Goal: Task Accomplishment & Management: Complete application form

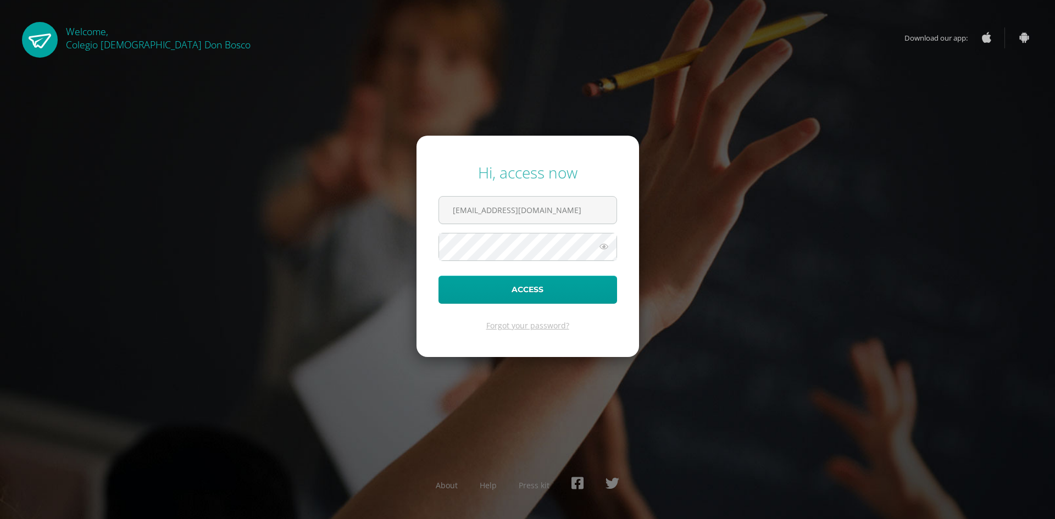
type input "arodas@donbosco.edu.gt"
click at [438, 276] on button "Access" at bounding box center [527, 290] width 179 height 28
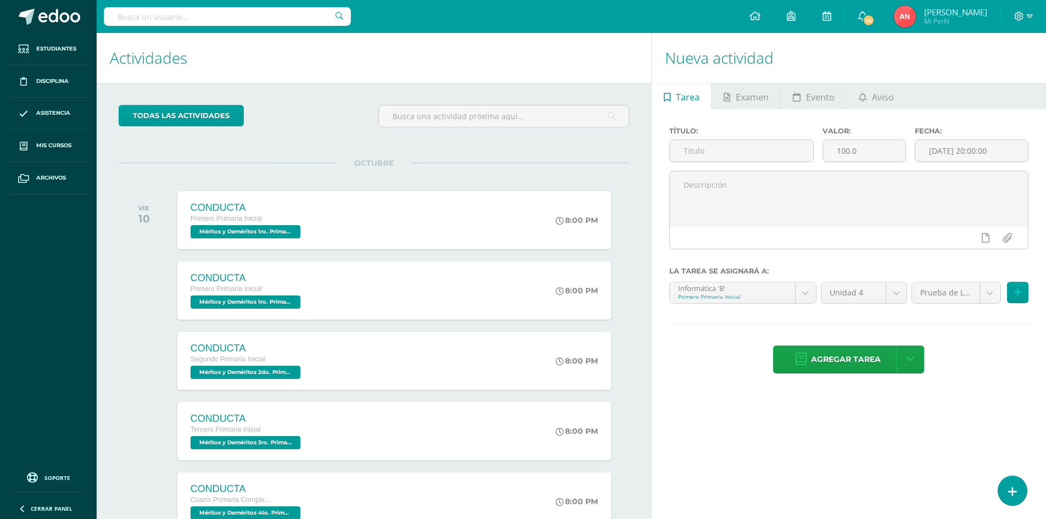
click at [497, 69] on h1 "Actividades" at bounding box center [374, 58] width 528 height 50
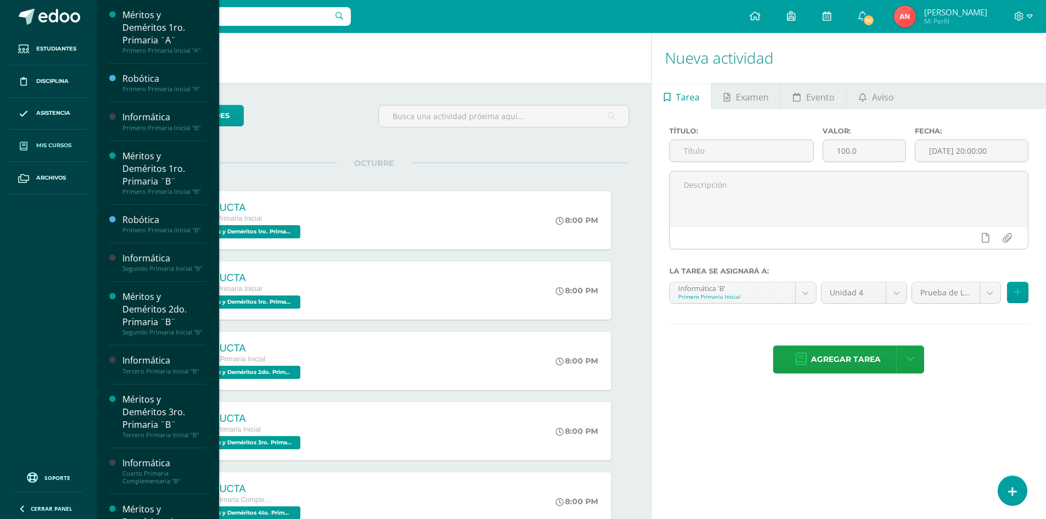
click at [36, 144] on span "Mis cursos" at bounding box center [53, 145] width 35 height 9
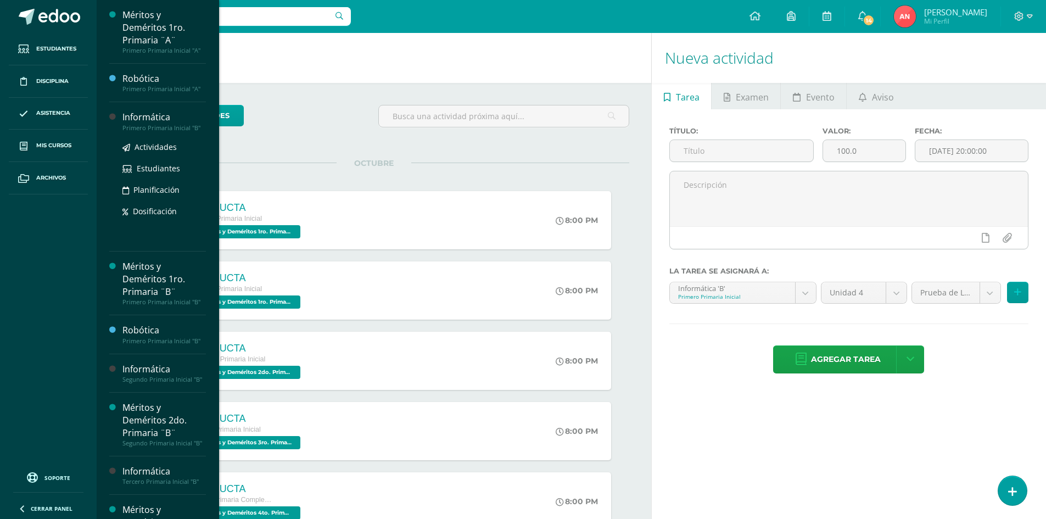
click at [138, 122] on div "Informática" at bounding box center [163, 117] width 83 height 13
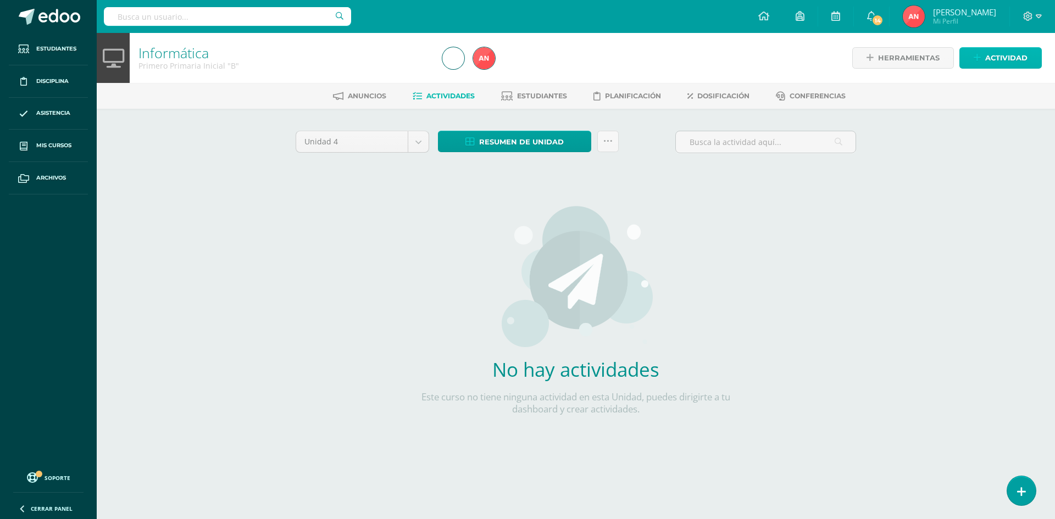
click at [987, 54] on span "Actividad" at bounding box center [1006, 58] width 42 height 20
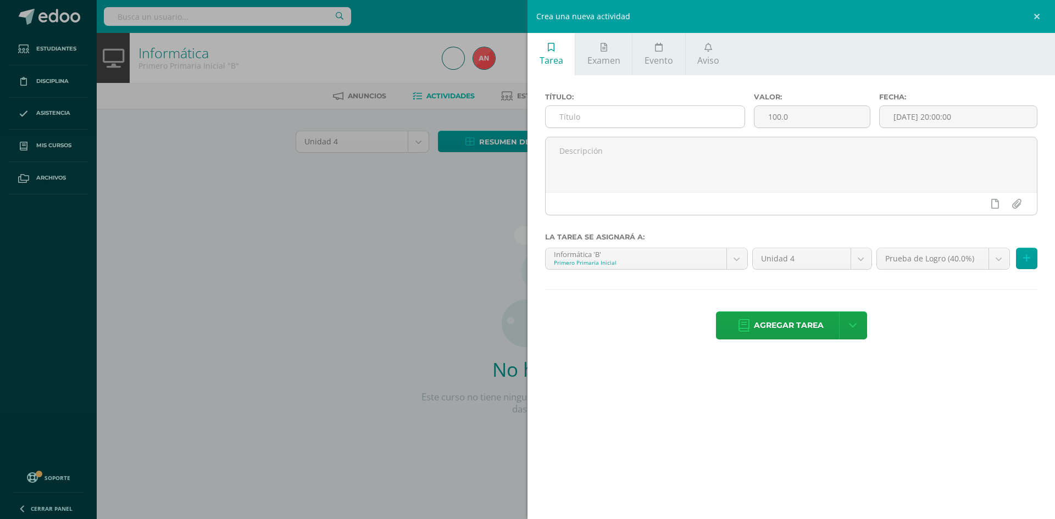
click at [602, 119] on input "text" at bounding box center [644, 116] width 199 height 21
type input "Guía # 1"
click at [777, 116] on input "100.0" at bounding box center [811, 116] width 115 height 21
type input "15.0"
click at [994, 263] on body "Estudiantes Disciplina Asistencia Mis cursos Archivos Soporte Centro de ayuda Ú…" at bounding box center [527, 236] width 1055 height 472
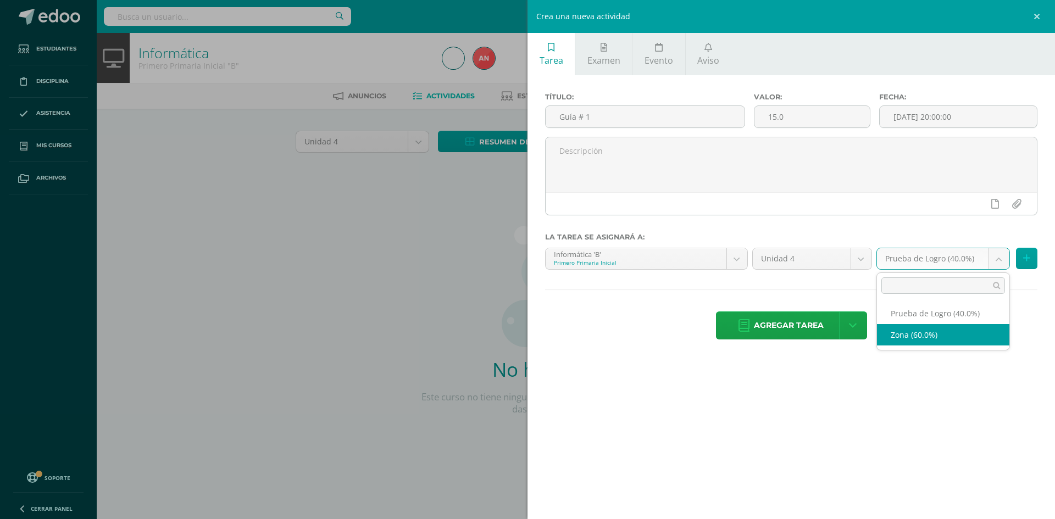
select select "153062"
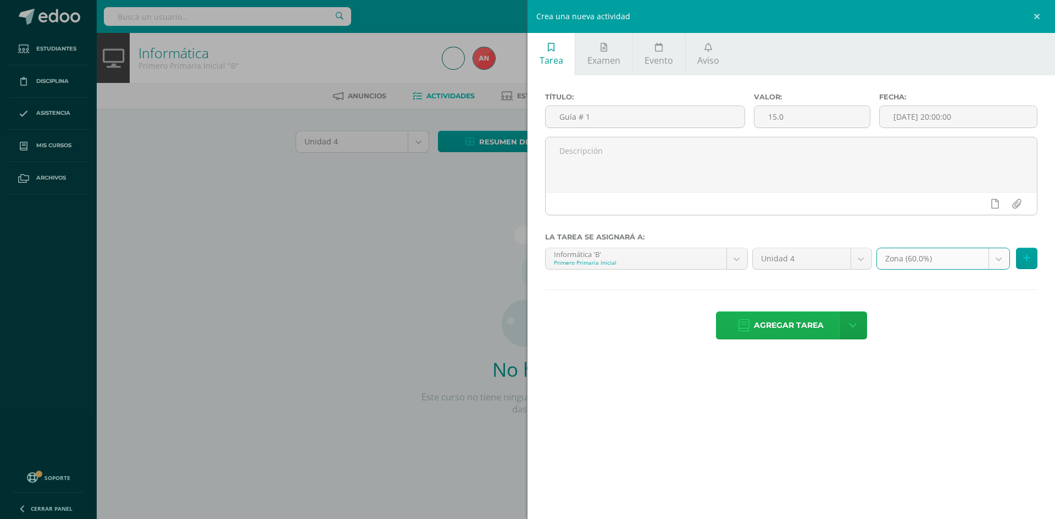
click at [798, 327] on span "Agregar tarea" at bounding box center [789, 325] width 70 height 27
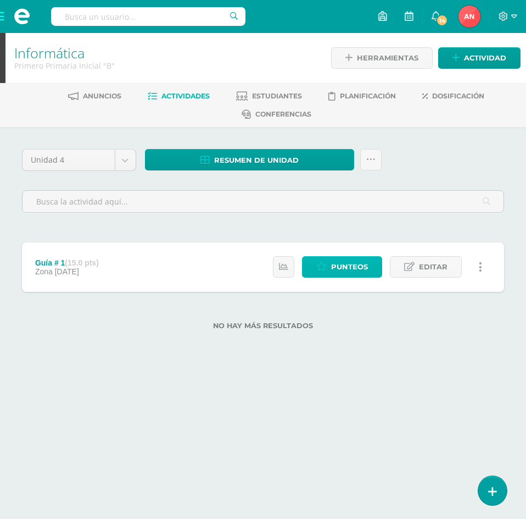
click at [338, 266] on span "Punteos" at bounding box center [349, 267] width 37 height 20
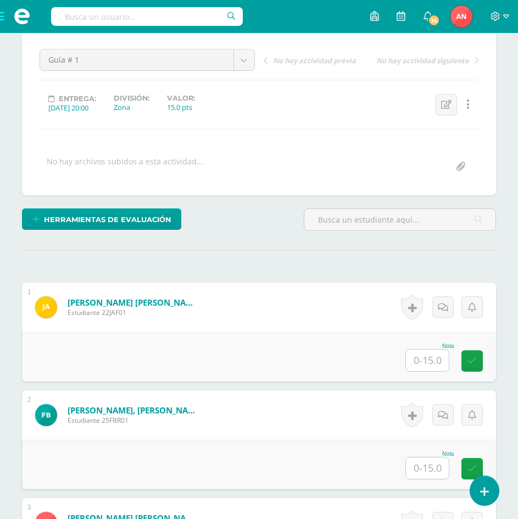
scroll to position [165, 0]
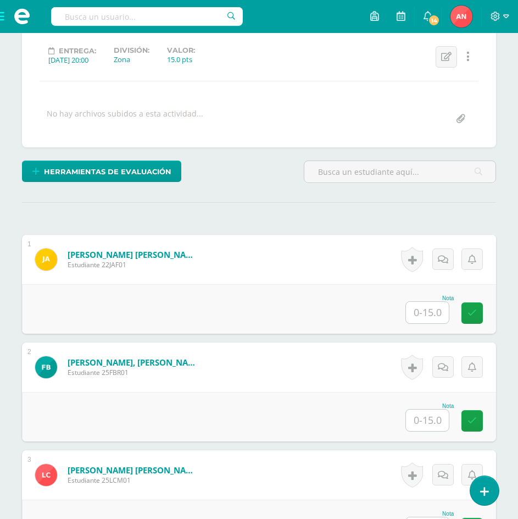
click at [424, 315] on input "text" at bounding box center [427, 312] width 43 height 21
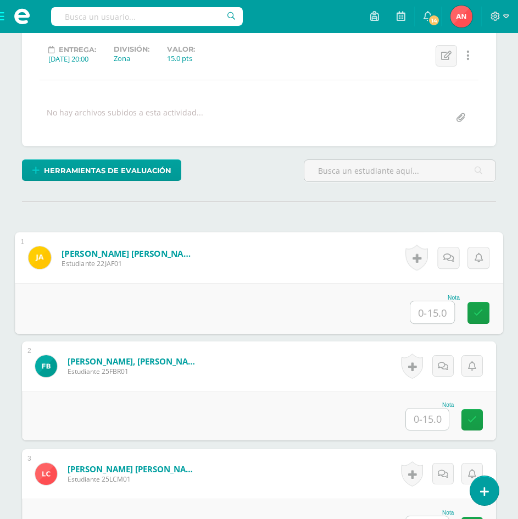
scroll to position [167, 0]
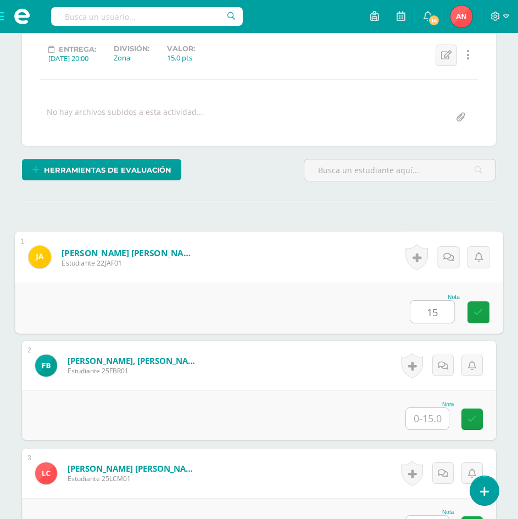
type input "15"
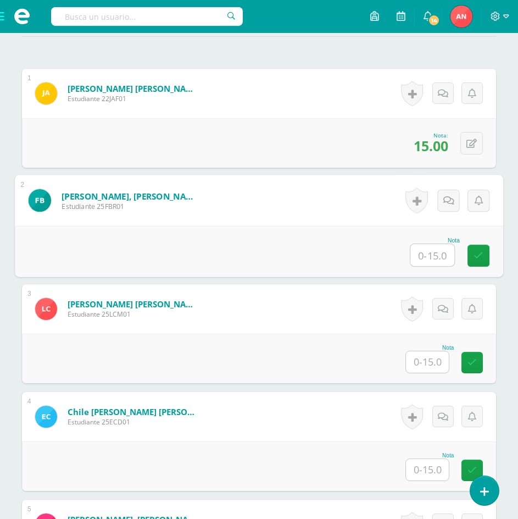
scroll to position [332, 0]
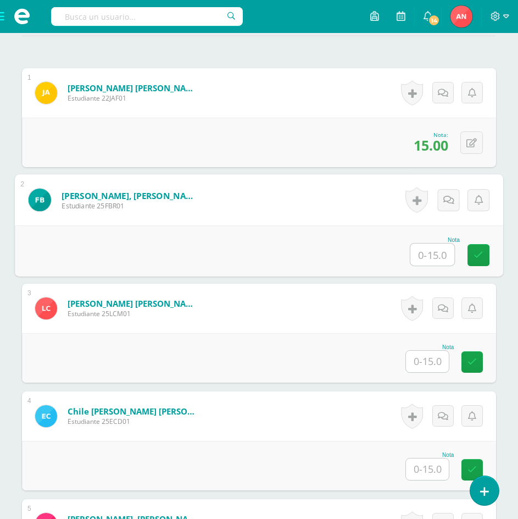
click at [426, 467] on input "text" at bounding box center [427, 468] width 43 height 21
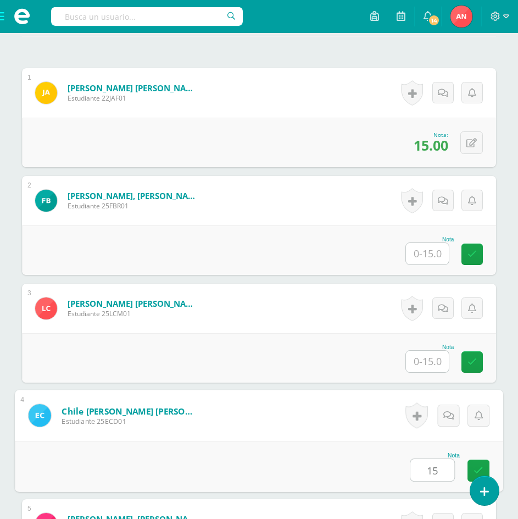
type input "15"
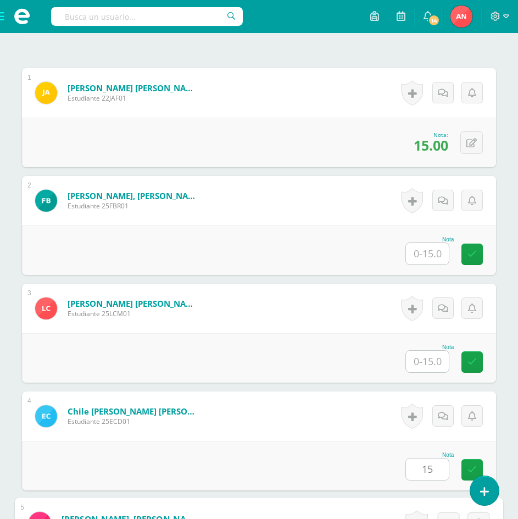
scroll to position [649, 0]
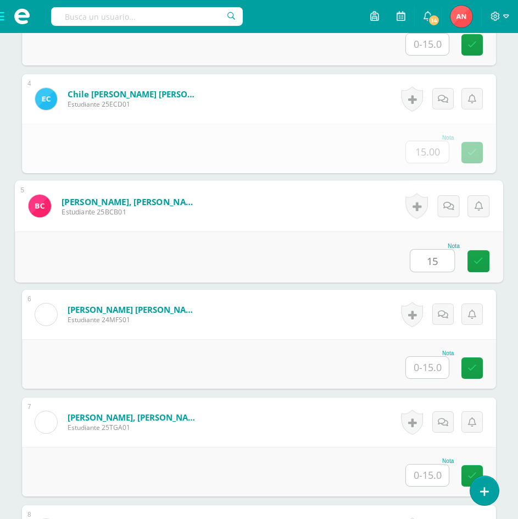
type input "15"
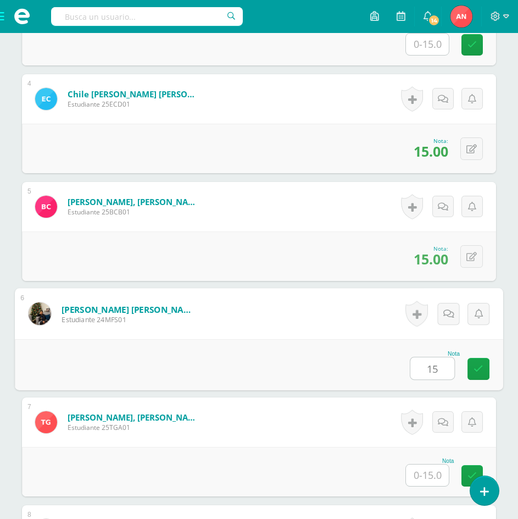
type input "15"
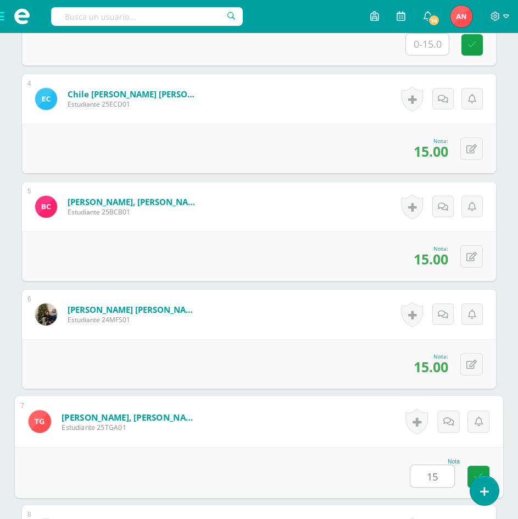
type input "15"
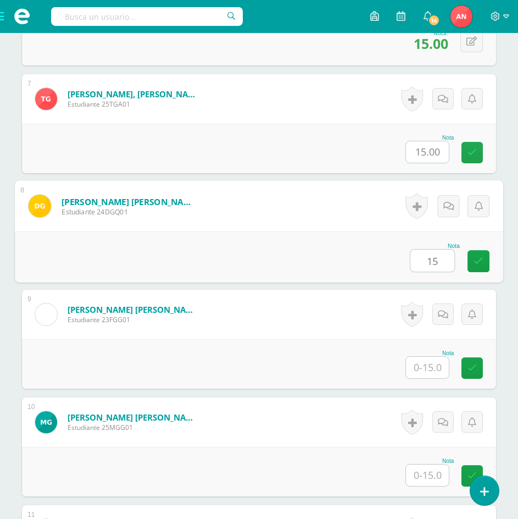
type input "15"
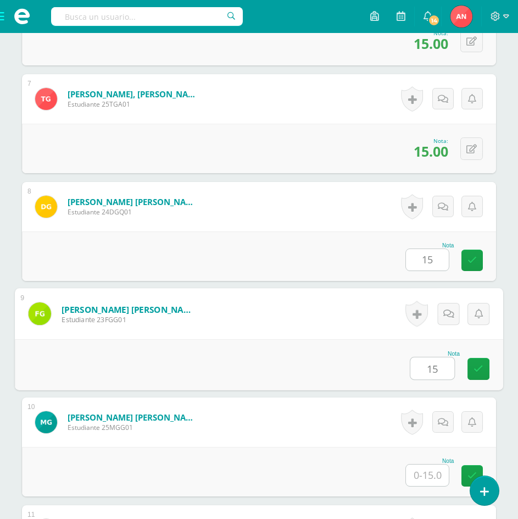
type input "15"
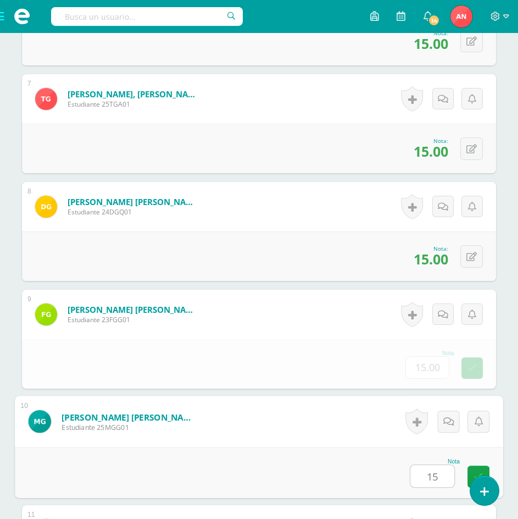
type input "15"
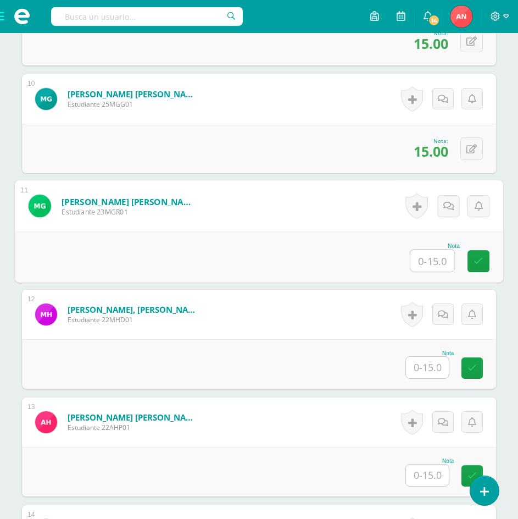
click at [426, 367] on input "text" at bounding box center [427, 366] width 43 height 21
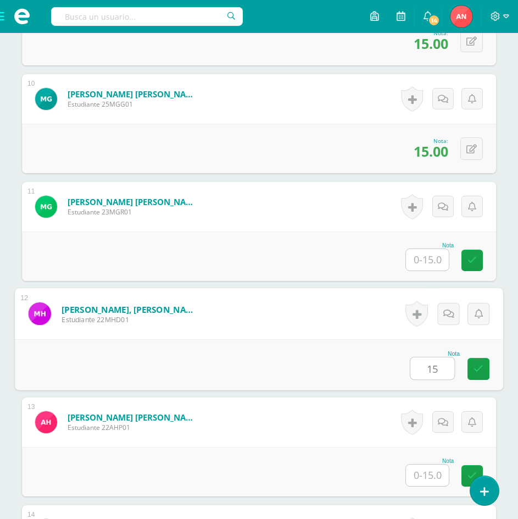
type input "15"
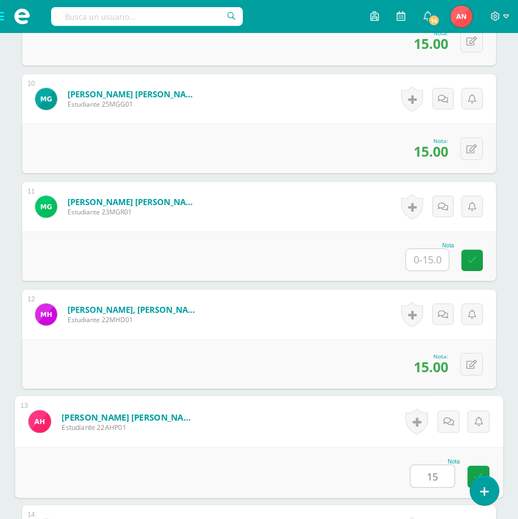
type input "15"
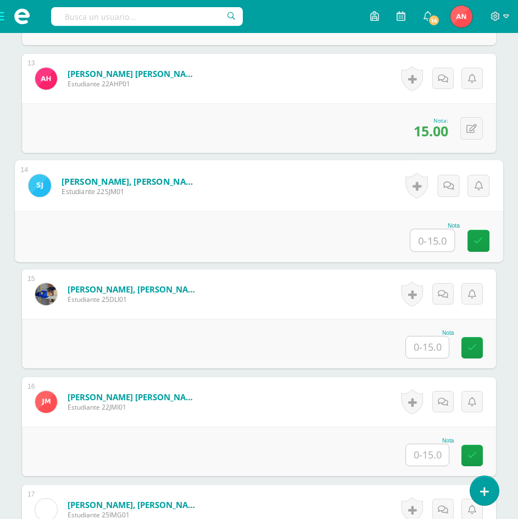
scroll to position [1673, 0]
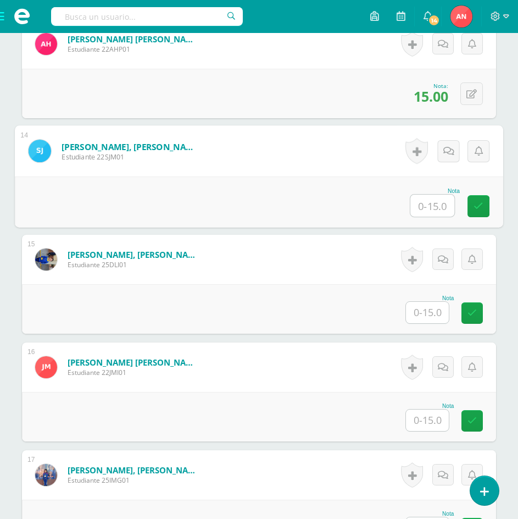
click at [431, 311] on input "text" at bounding box center [427, 312] width 43 height 21
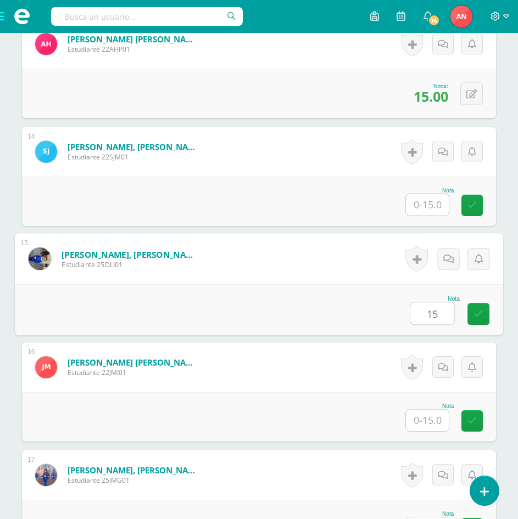
type input "15"
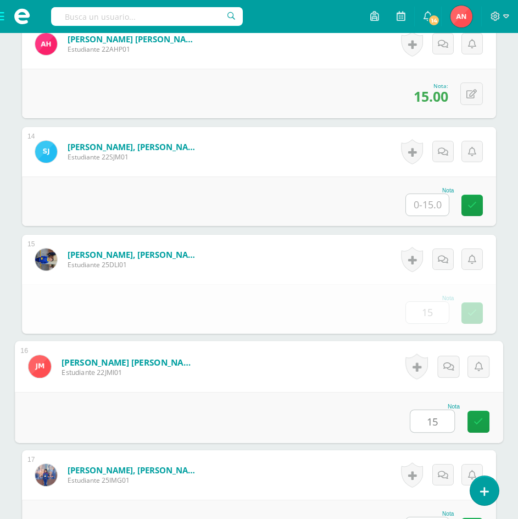
type input "15"
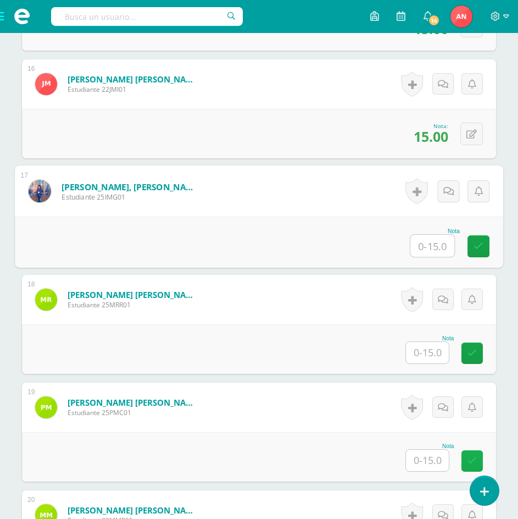
scroll to position [2022, 0]
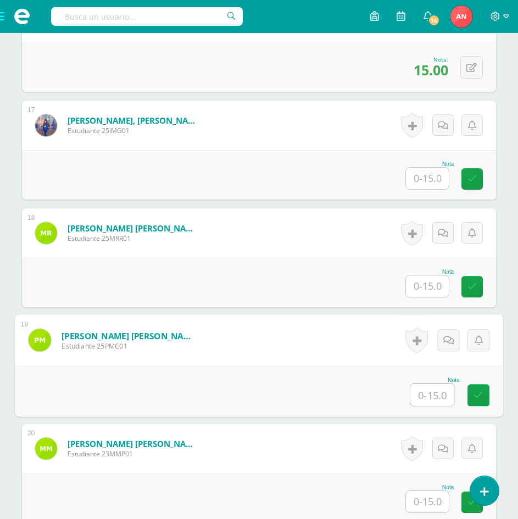
click at [436, 396] on input "text" at bounding box center [432, 394] width 44 height 22
type input "15"
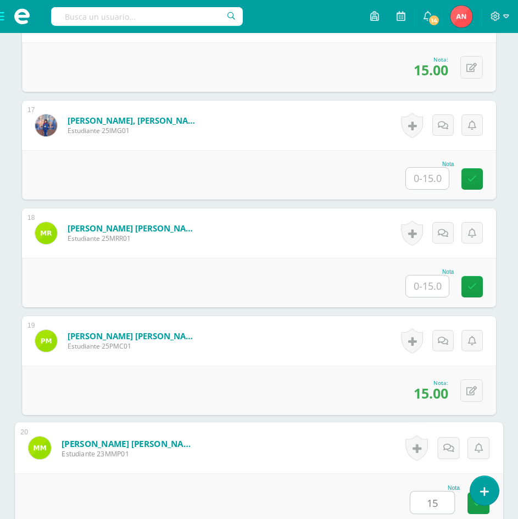
type input "15"
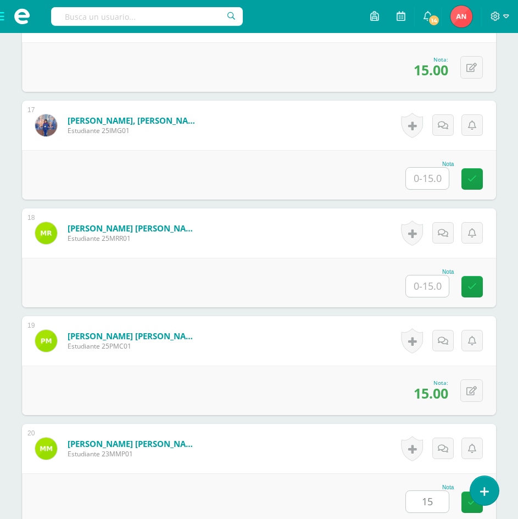
scroll to position [2371, 0]
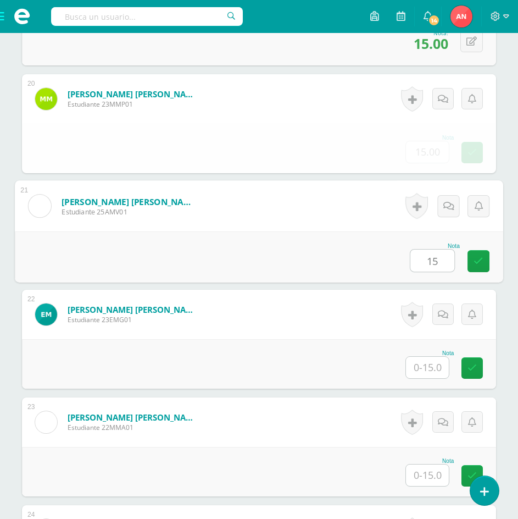
type input "15"
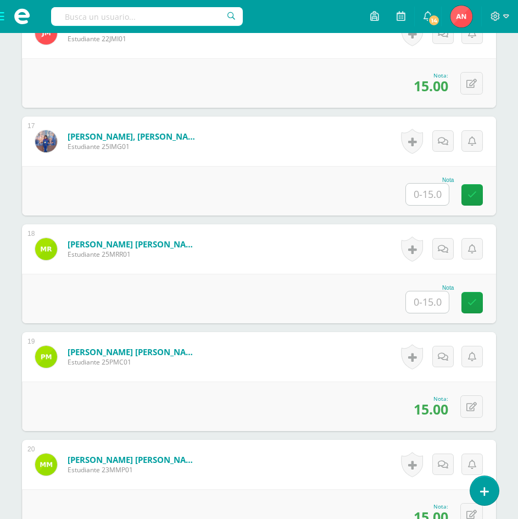
scroll to position [1987, 0]
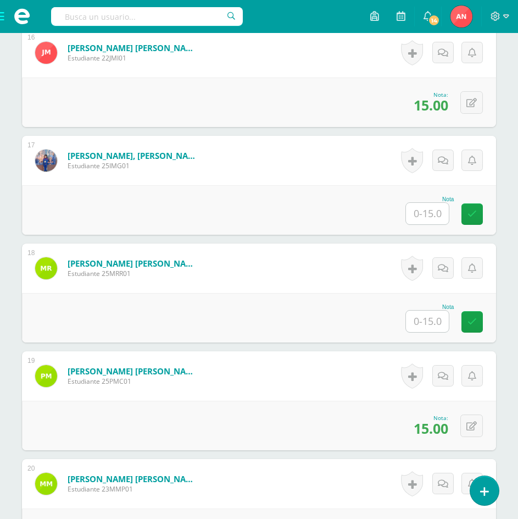
click at [435, 322] on input "text" at bounding box center [427, 320] width 43 height 21
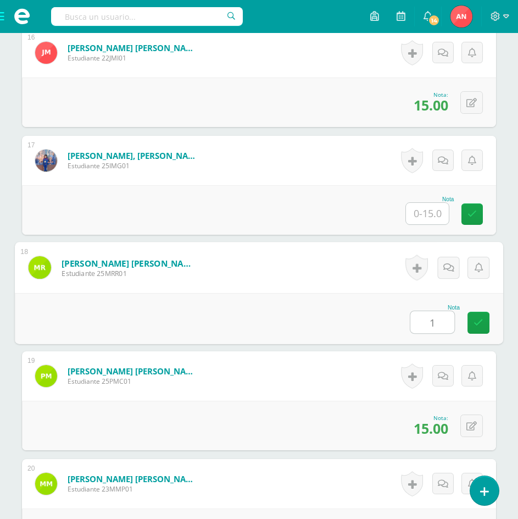
type input "15"
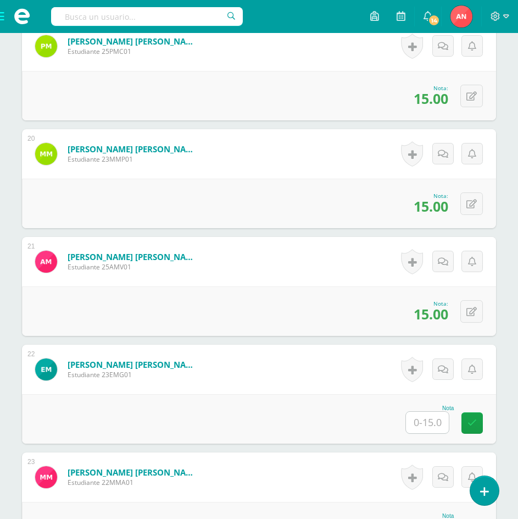
scroll to position [2371, 0]
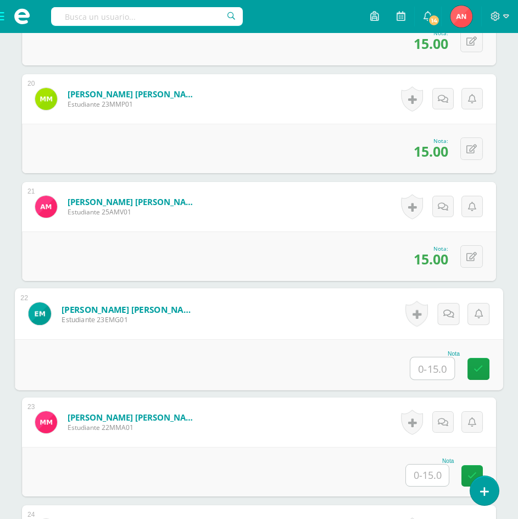
click at [428, 360] on input "text" at bounding box center [432, 368] width 44 height 22
type input "15"
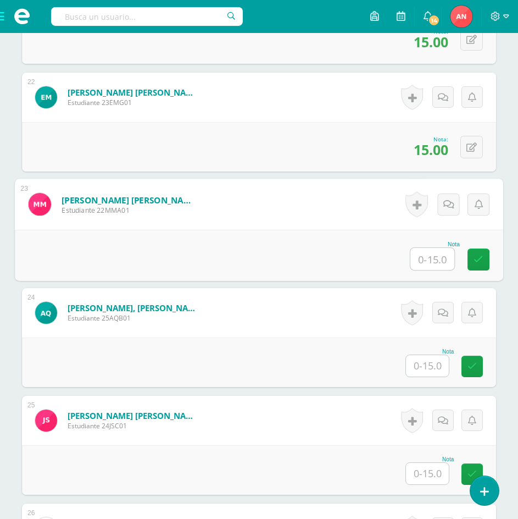
scroll to position [2591, 0]
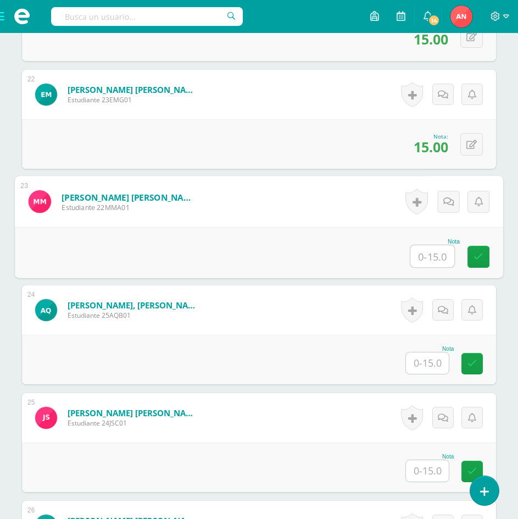
click at [429, 370] on input "text" at bounding box center [427, 362] width 43 height 21
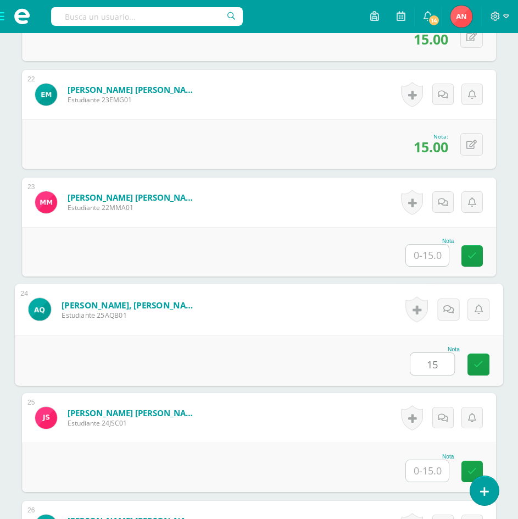
type input "15"
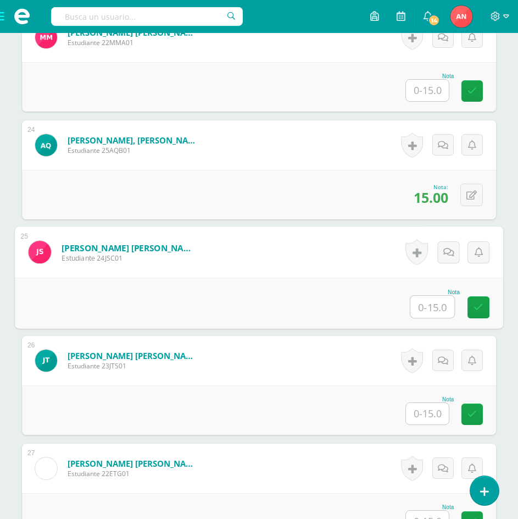
scroll to position [2811, 0]
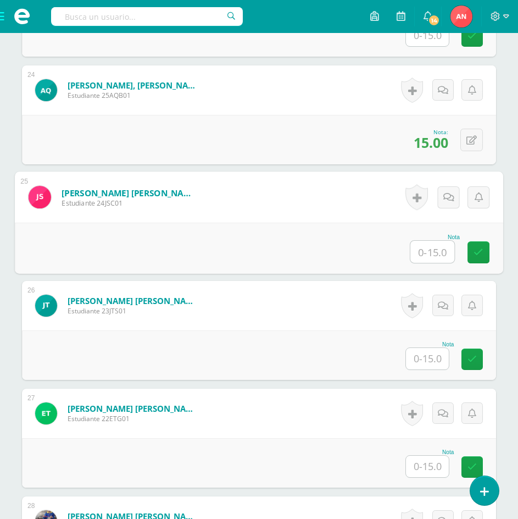
click at [423, 358] on input "text" at bounding box center [427, 358] width 43 height 21
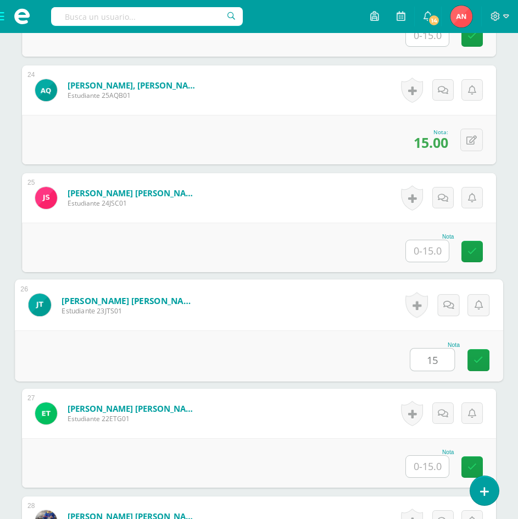
type input "15"
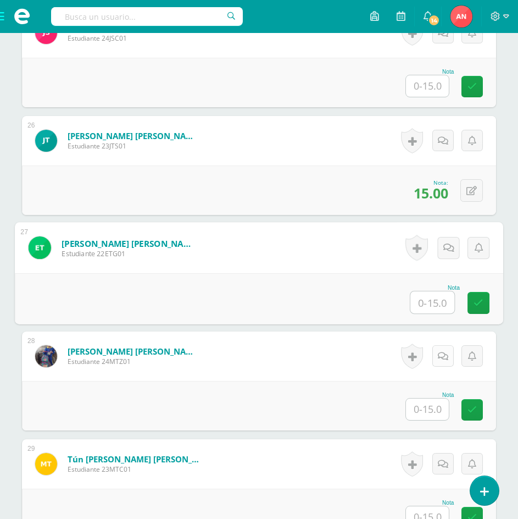
scroll to position [3085, 0]
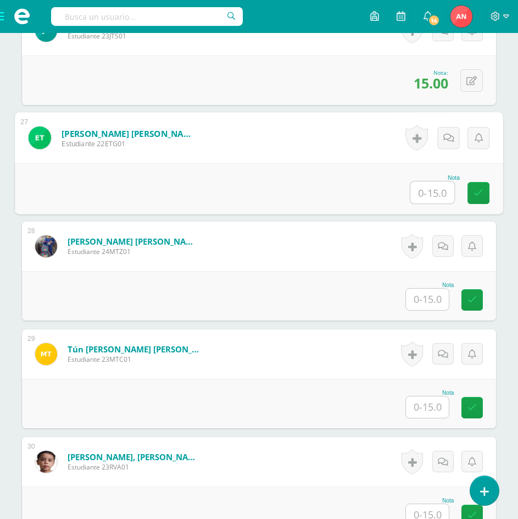
click at [428, 293] on input "text" at bounding box center [427, 298] width 43 height 21
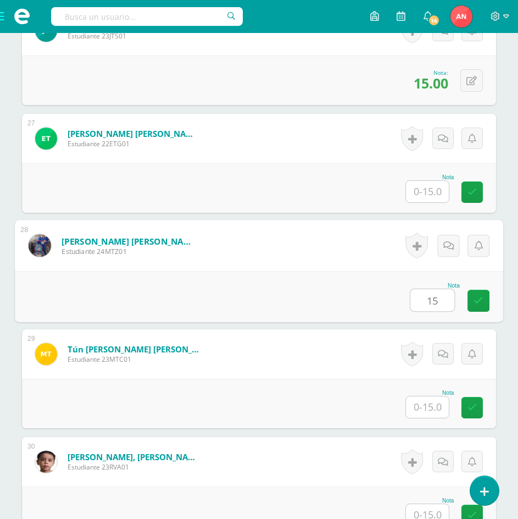
type input "15"
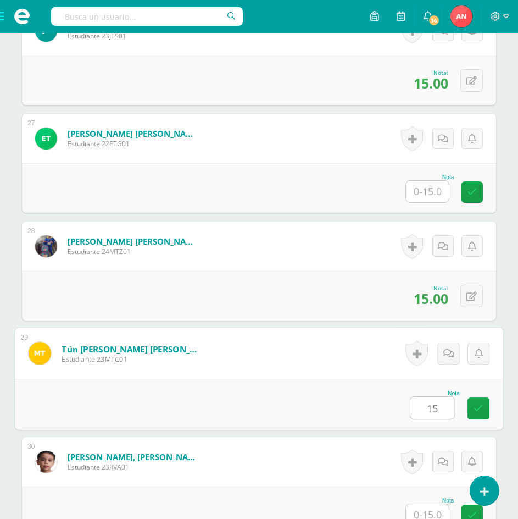
type input "15"
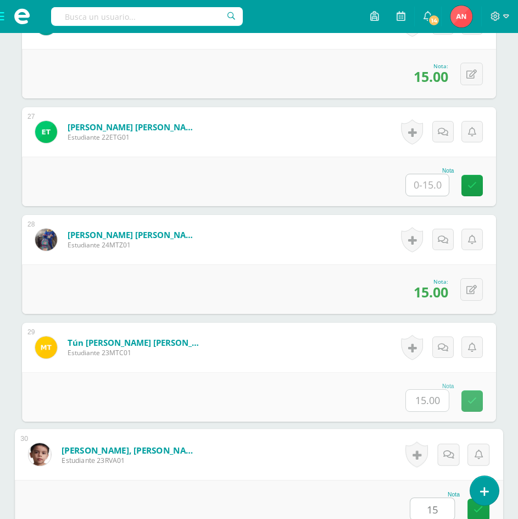
type input "15"
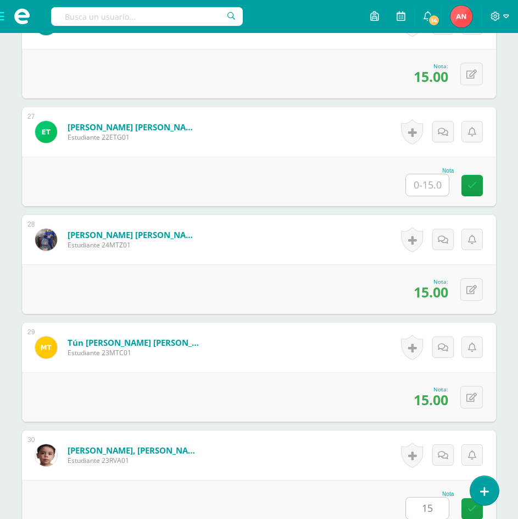
scroll to position [3443, 0]
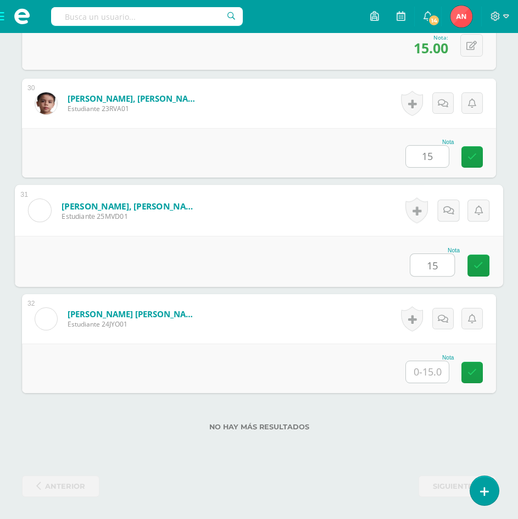
type input "15"
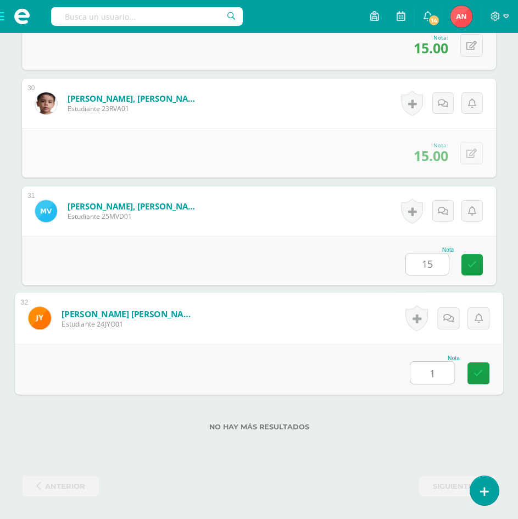
type input "15"
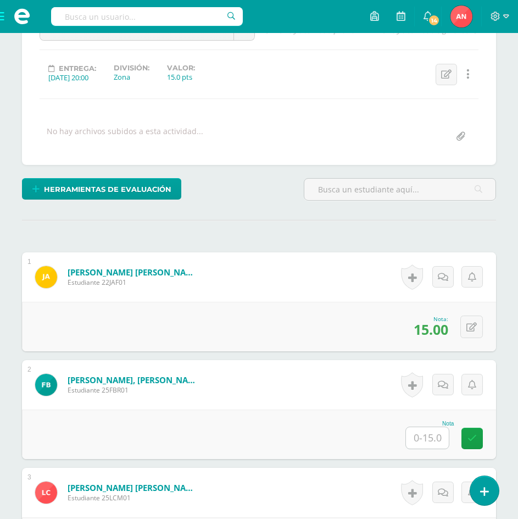
scroll to position [0, 0]
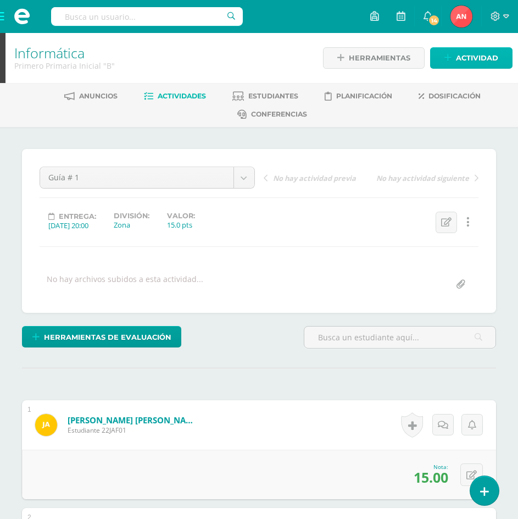
click at [483, 55] on span "Actividad" at bounding box center [477, 58] width 42 height 20
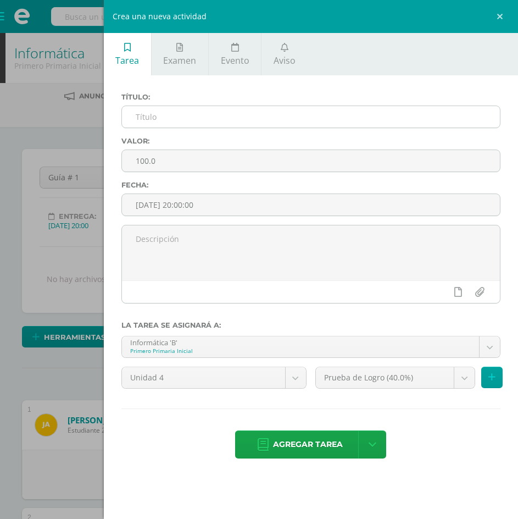
click at [210, 119] on input "text" at bounding box center [311, 116] width 378 height 21
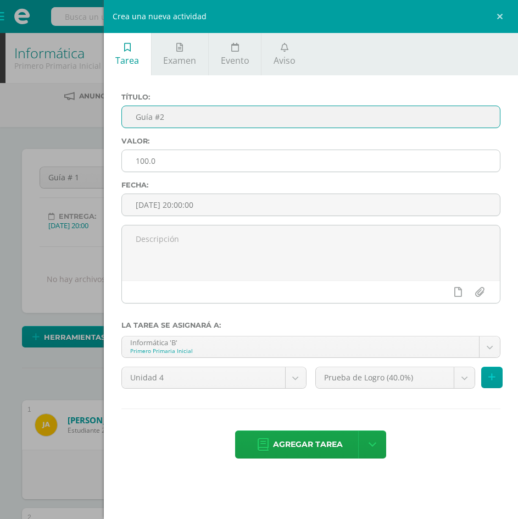
type input "Guía #2"
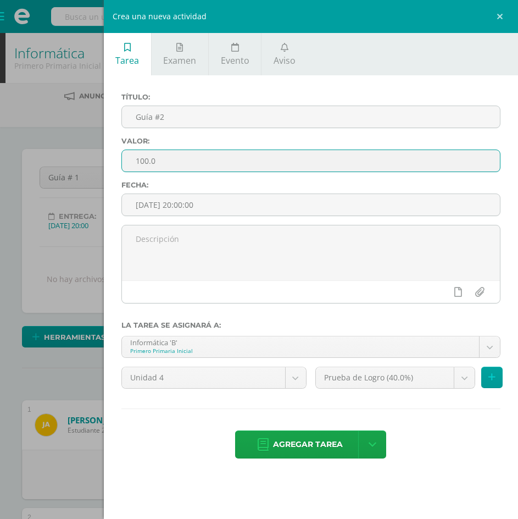
click at [149, 162] on input "100.0" at bounding box center [311, 160] width 378 height 21
type input "15.0"
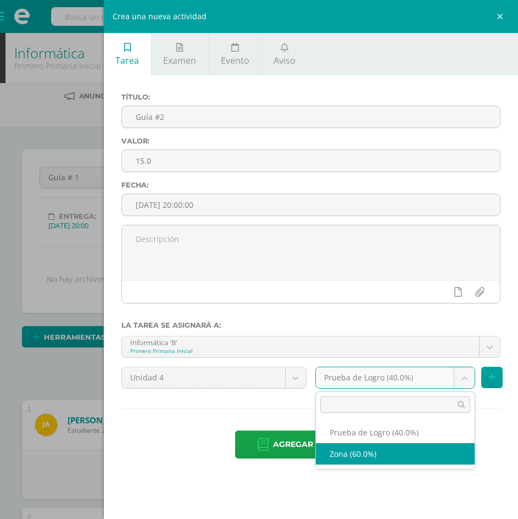
select select "153062"
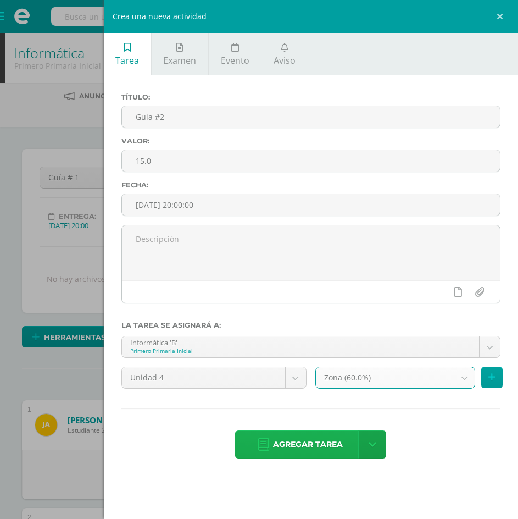
click at [315, 451] on span "Agregar tarea" at bounding box center [308, 444] width 70 height 27
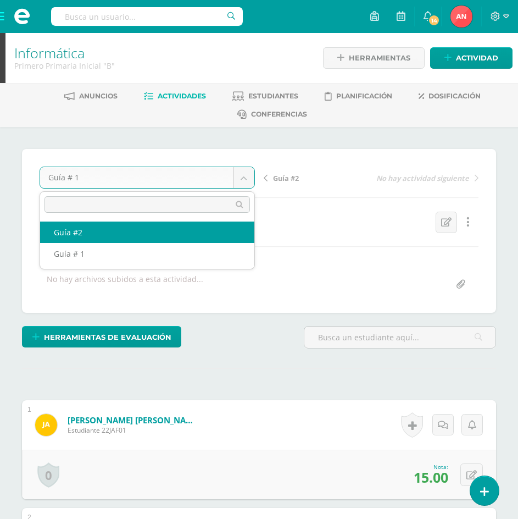
select select "/dashboard/teacher/grade-activity/180166/"
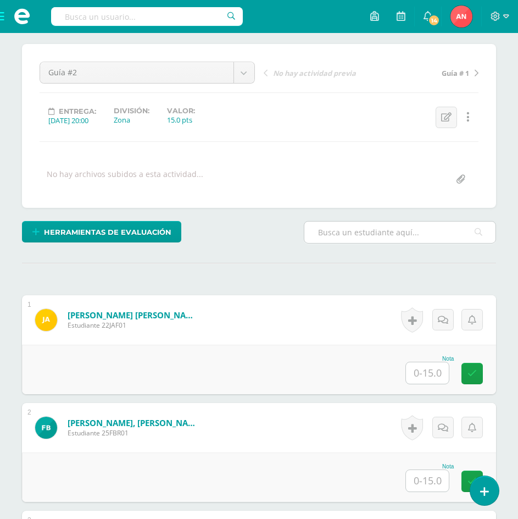
scroll to position [165, 0]
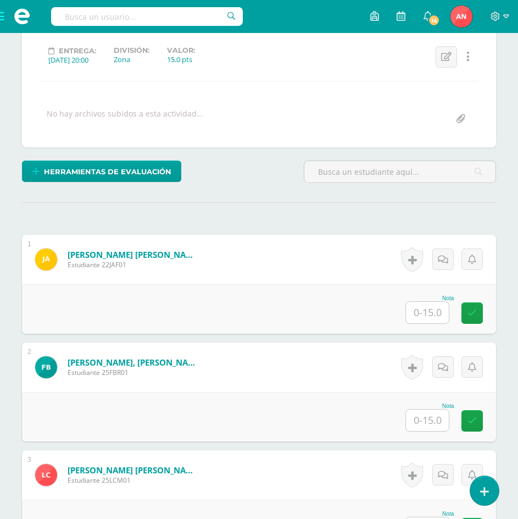
click at [424, 316] on input "text" at bounding box center [427, 312] width 43 height 21
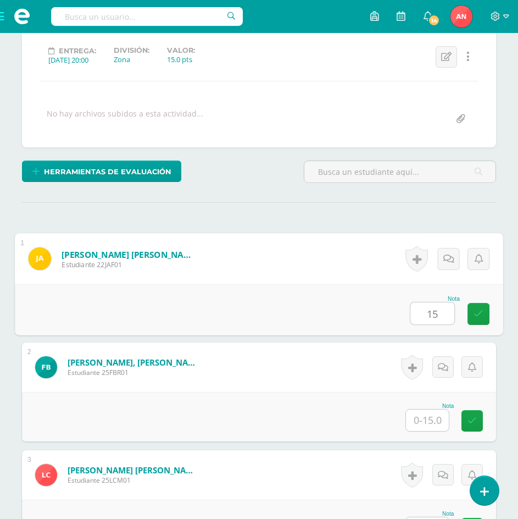
scroll to position [166, 0]
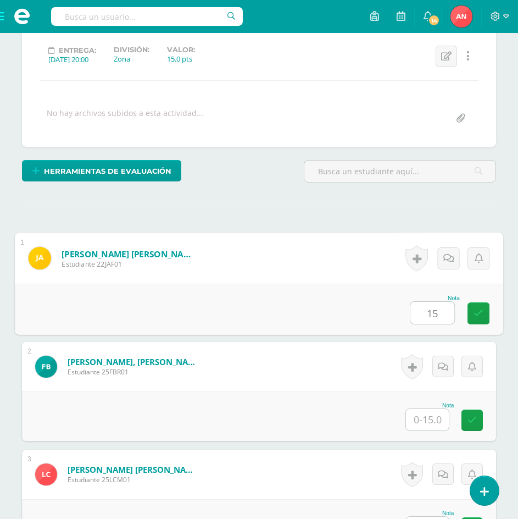
type input "15"
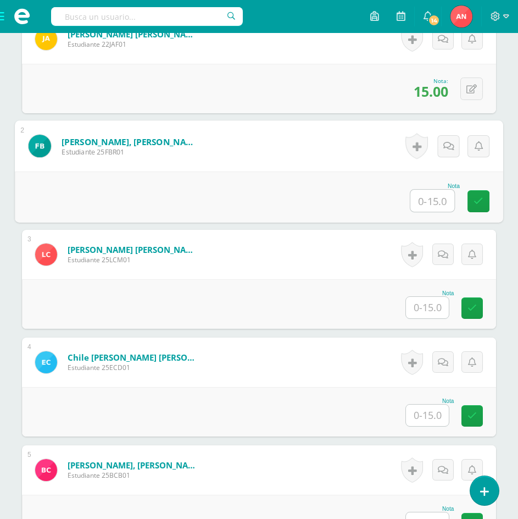
scroll to position [386, 0]
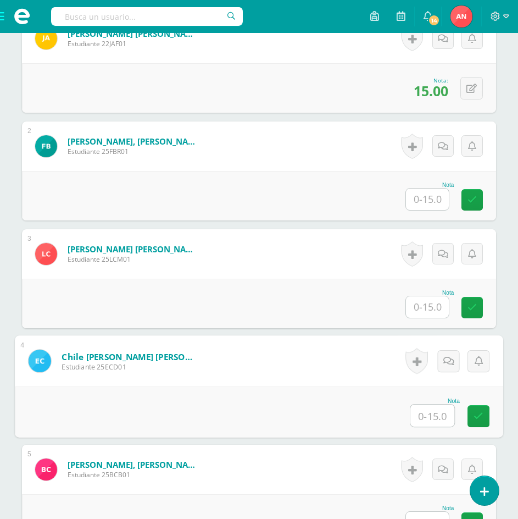
click at [428, 419] on input "text" at bounding box center [432, 415] width 44 height 22
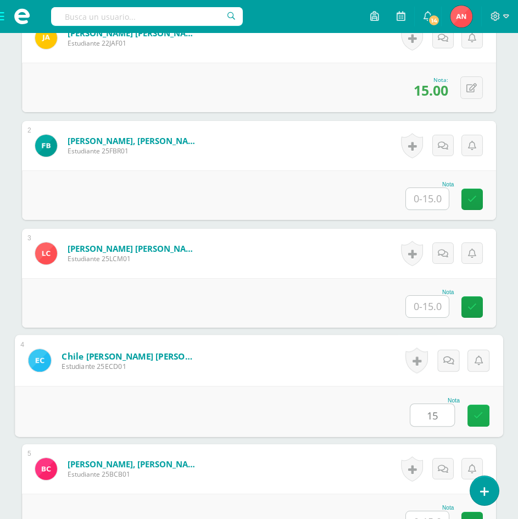
type input "15"
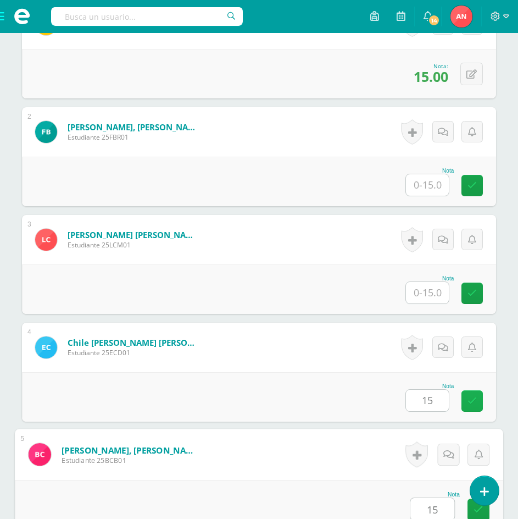
type input "15"
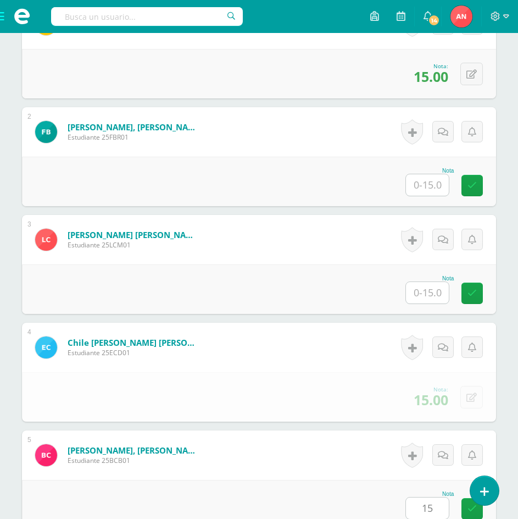
scroll to position [756, 0]
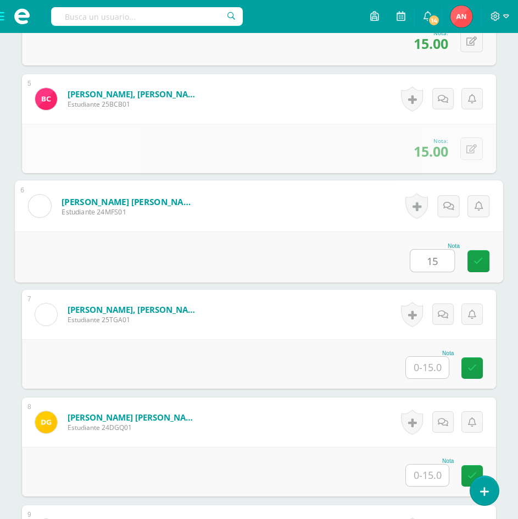
type input "15"
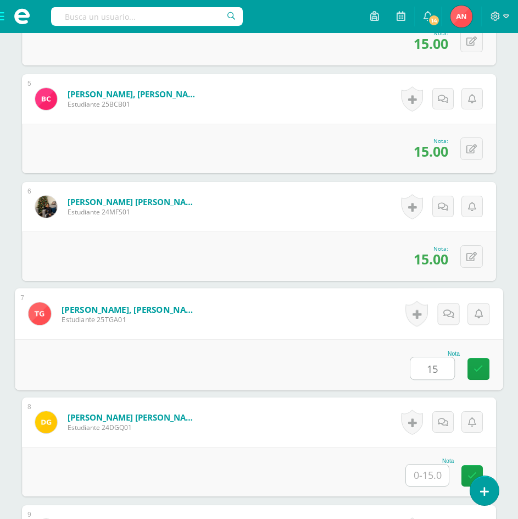
type input "15"
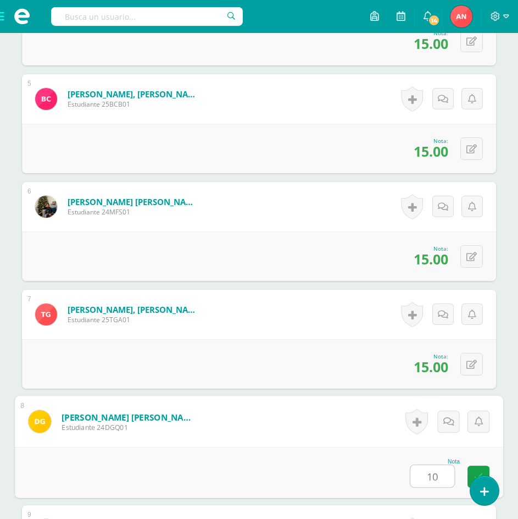
type input "10"
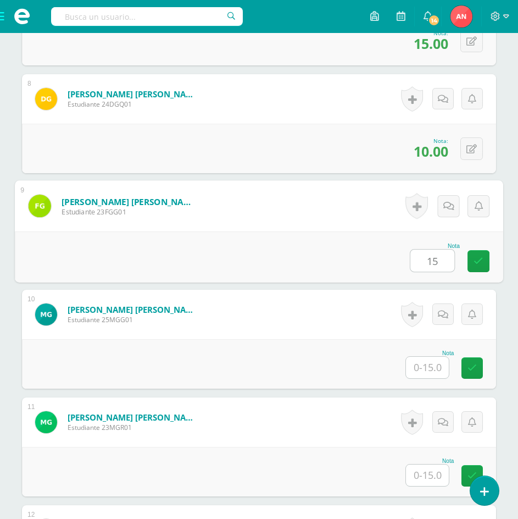
type input "15"
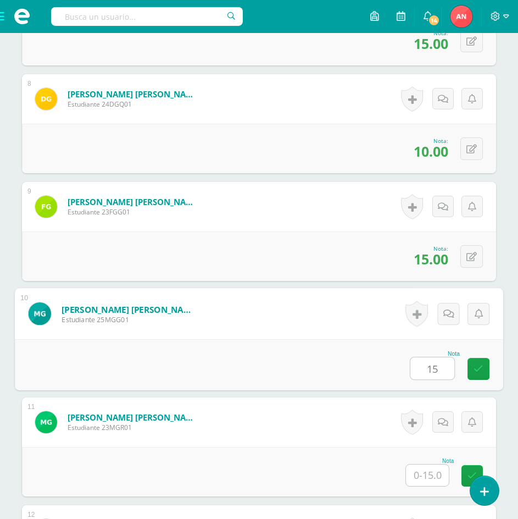
type input "15"
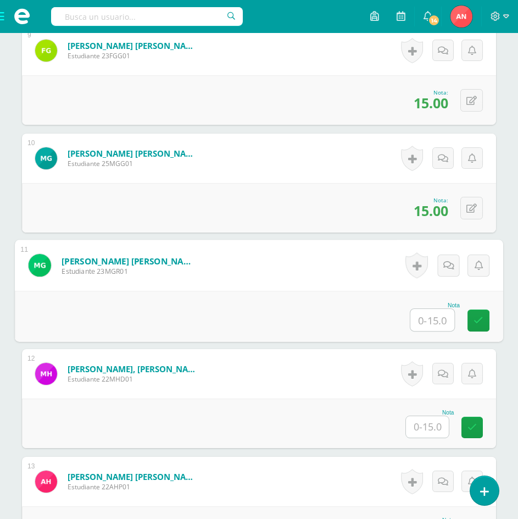
scroll to position [1299, 0]
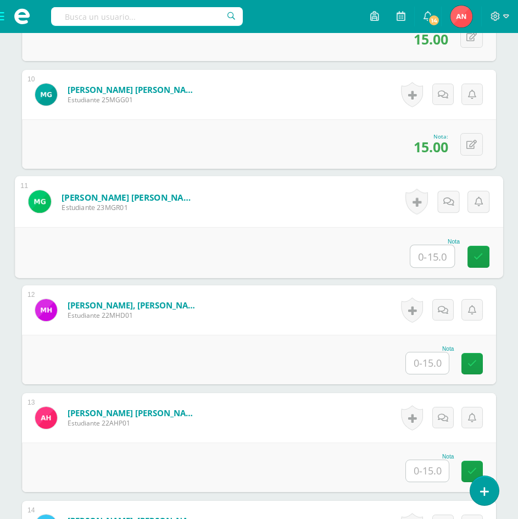
click at [426, 361] on input "text" at bounding box center [427, 362] width 43 height 21
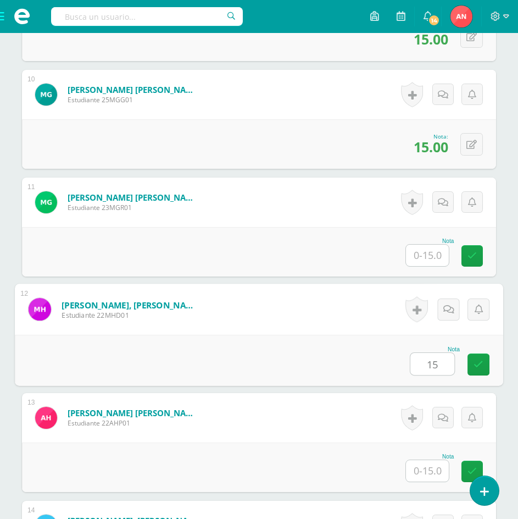
type input "15"
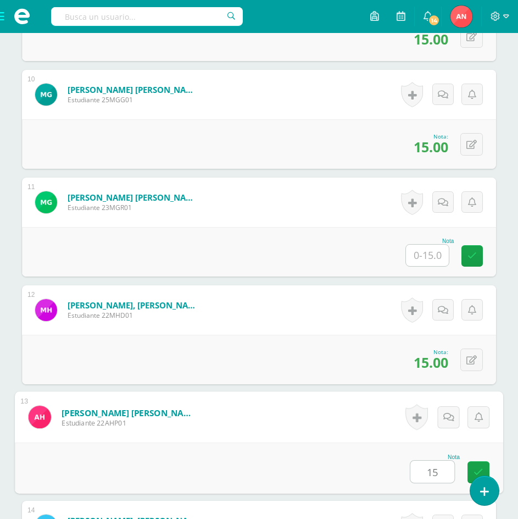
type input "15"
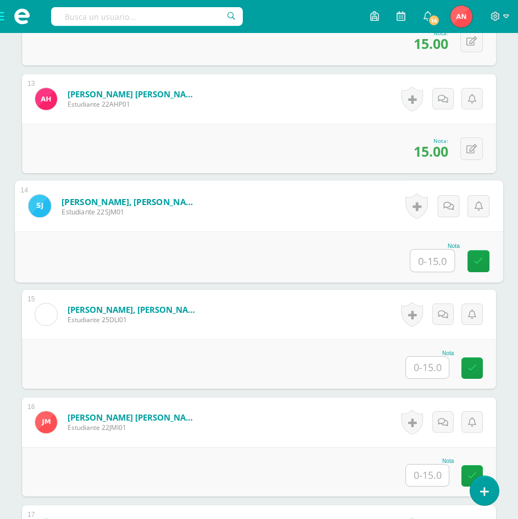
scroll to position [1673, 0]
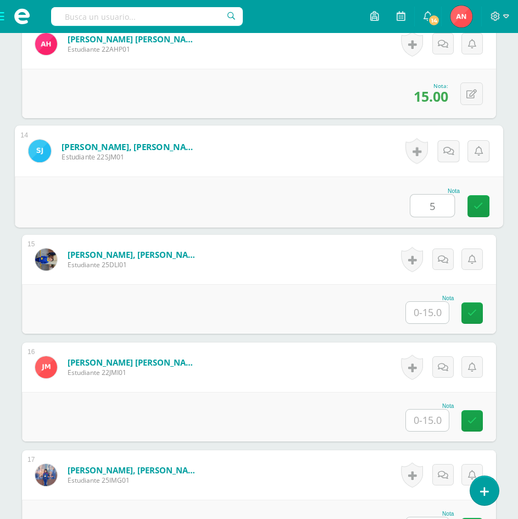
type input "5"
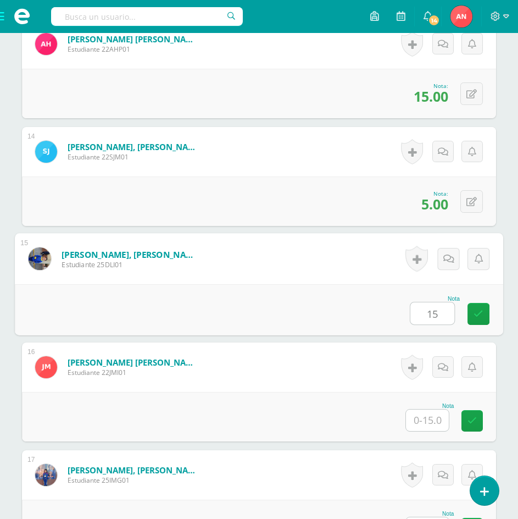
type input "15"
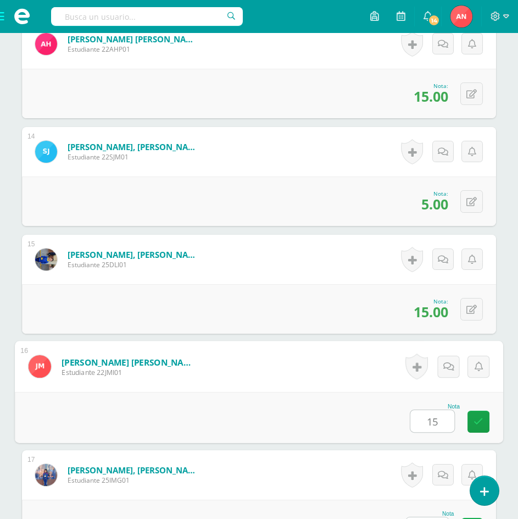
type input "15"
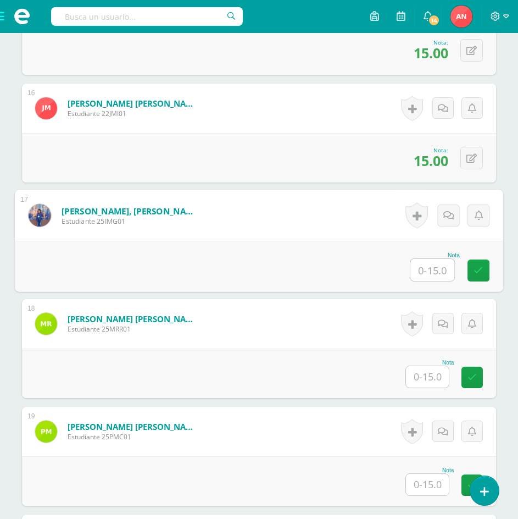
scroll to position [1967, 0]
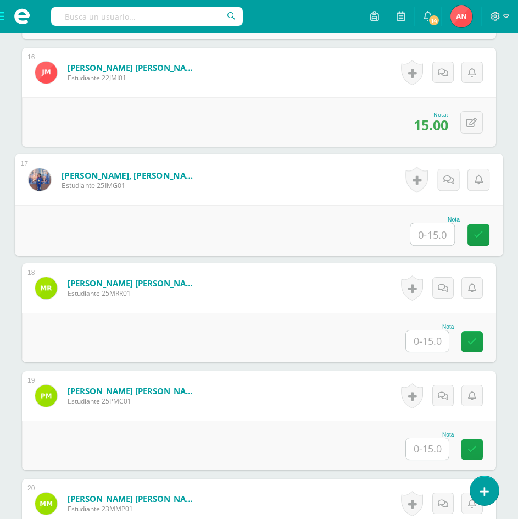
click at [440, 345] on input "text" at bounding box center [427, 340] width 43 height 21
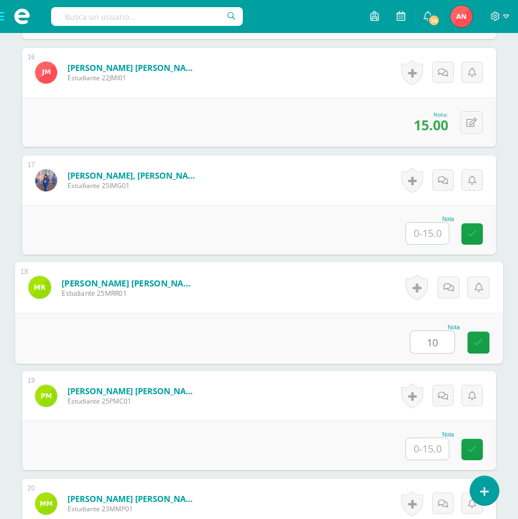
type input "10"
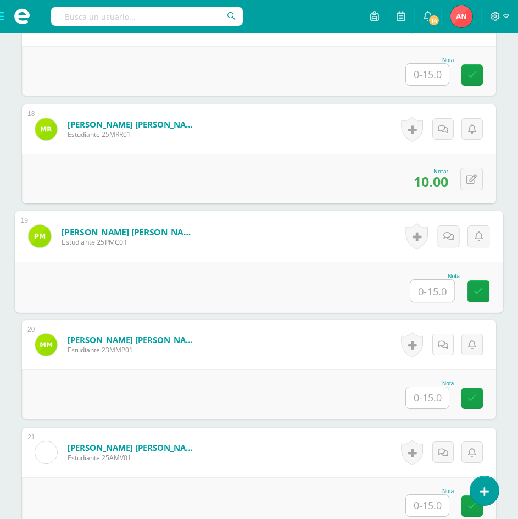
scroll to position [2132, 0]
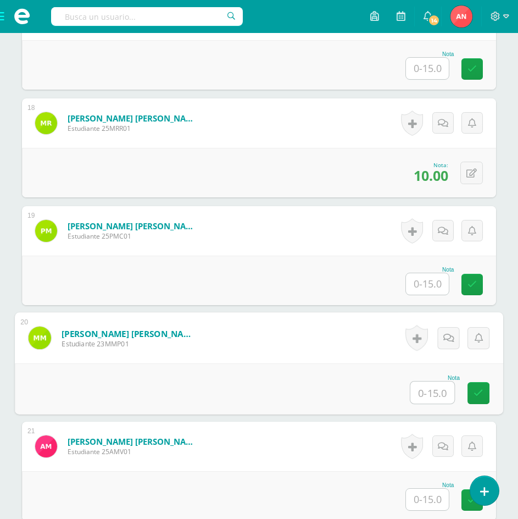
click at [432, 391] on input "text" at bounding box center [432, 392] width 44 height 22
type input "15"
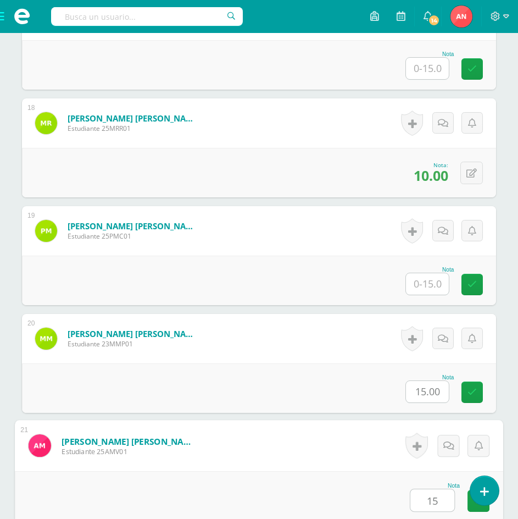
type input "15"
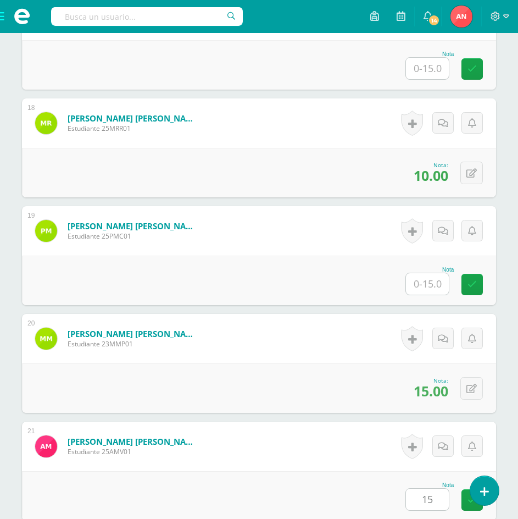
scroll to position [2479, 0]
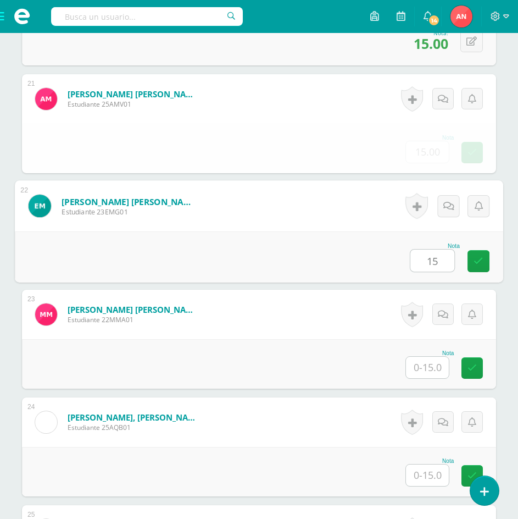
type input "15"
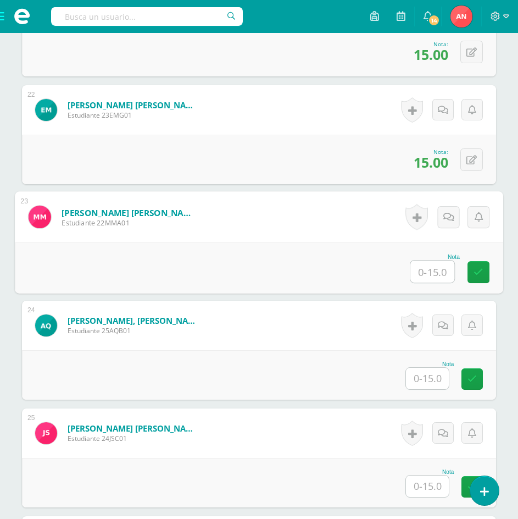
scroll to position [2589, 0]
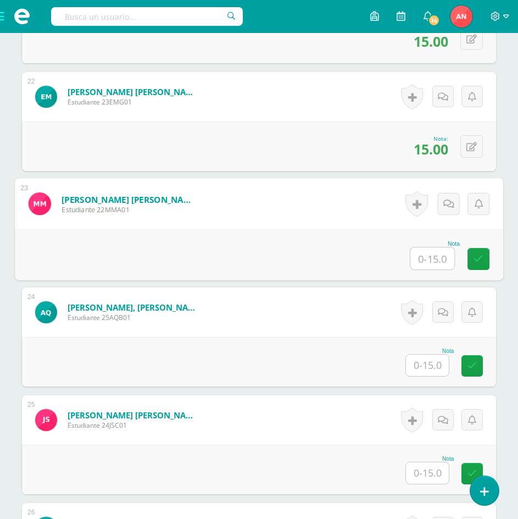
click at [430, 366] on input "text" at bounding box center [427, 364] width 43 height 21
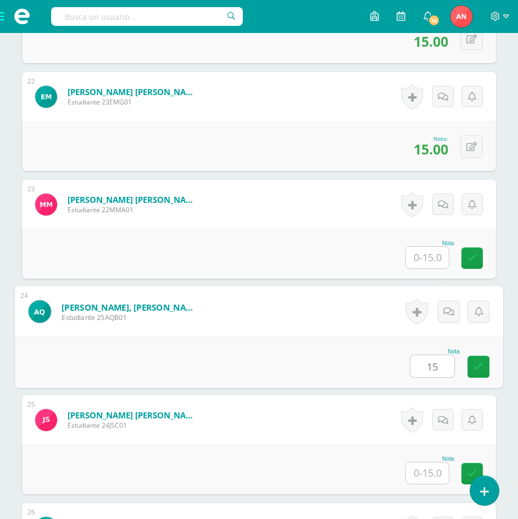
type input "15"
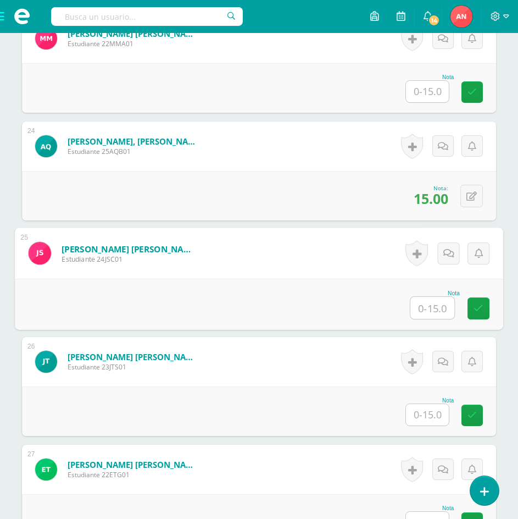
scroll to position [2808, 0]
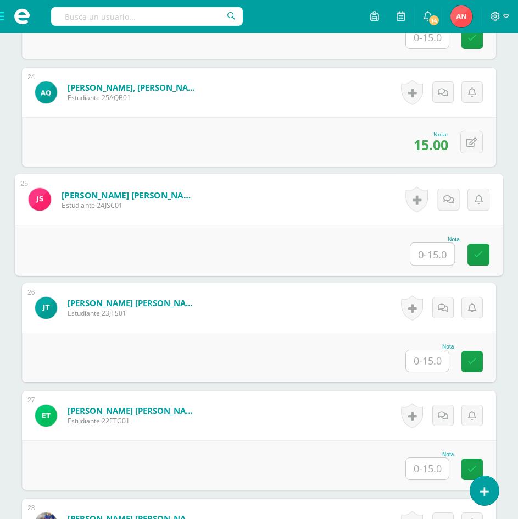
click at [432, 359] on input "text" at bounding box center [427, 360] width 43 height 21
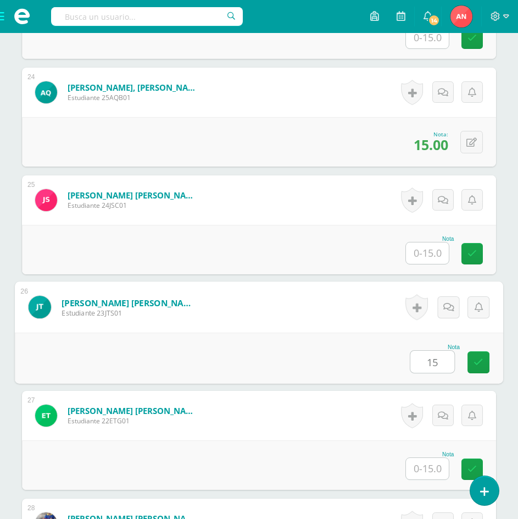
type input "15"
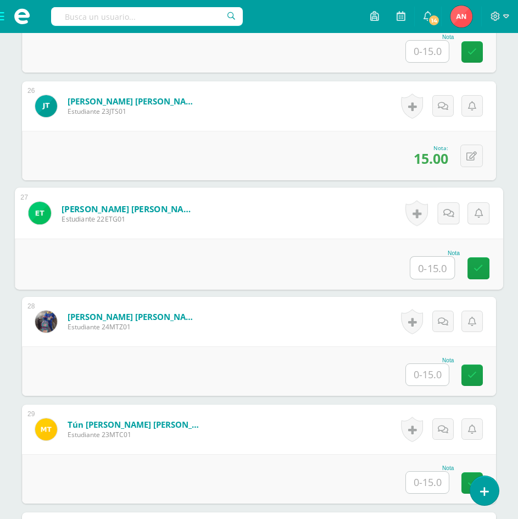
scroll to position [3028, 0]
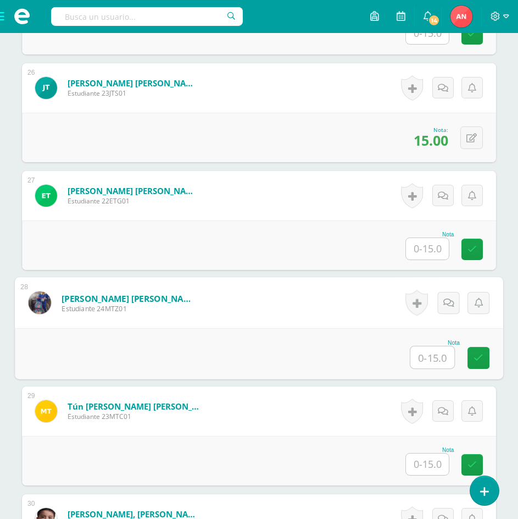
click at [426, 354] on input "text" at bounding box center [432, 357] width 44 height 22
type input "15"
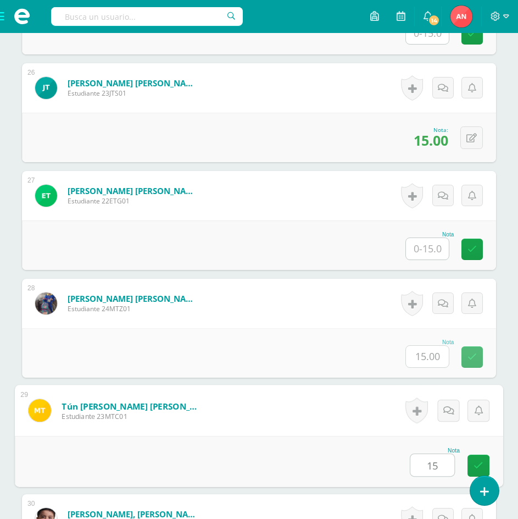
type input "15"
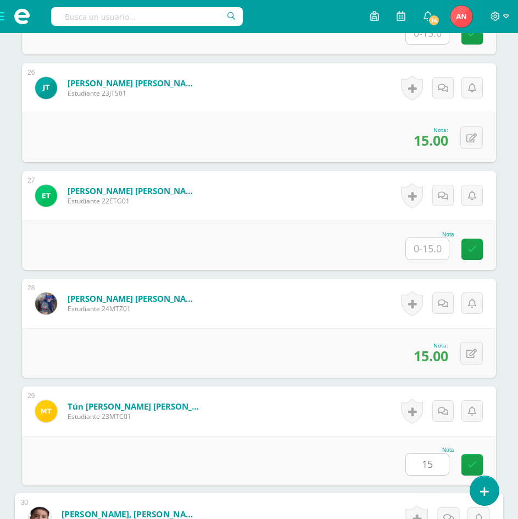
scroll to position [3340, 0]
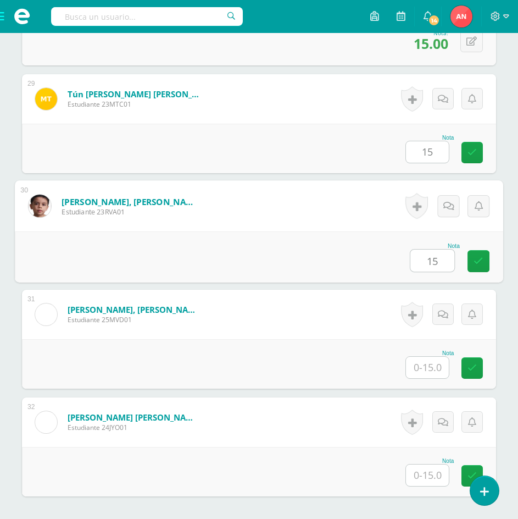
type input "15"
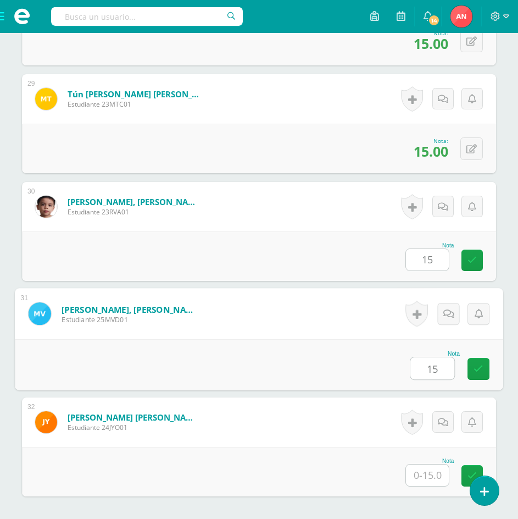
type input "15"
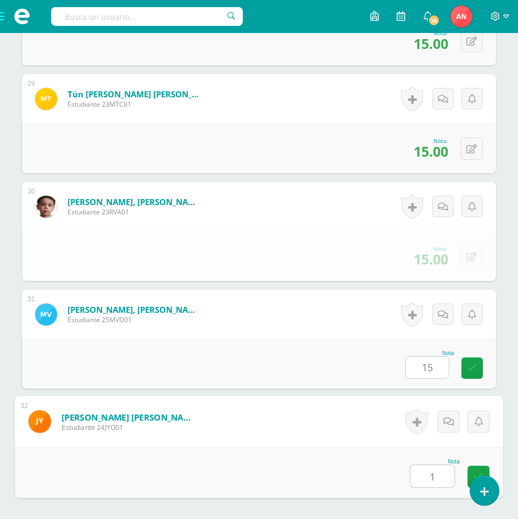
type input "15"
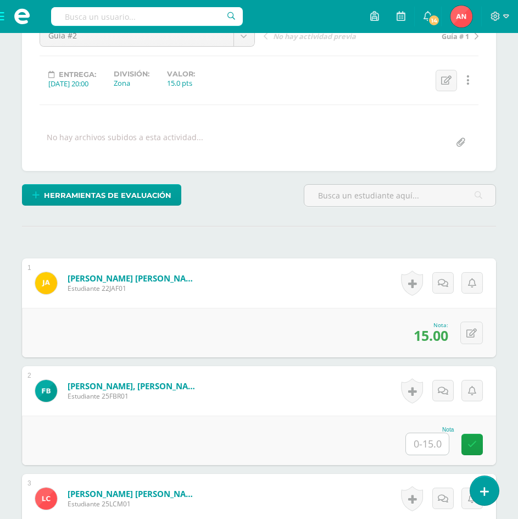
scroll to position [0, 0]
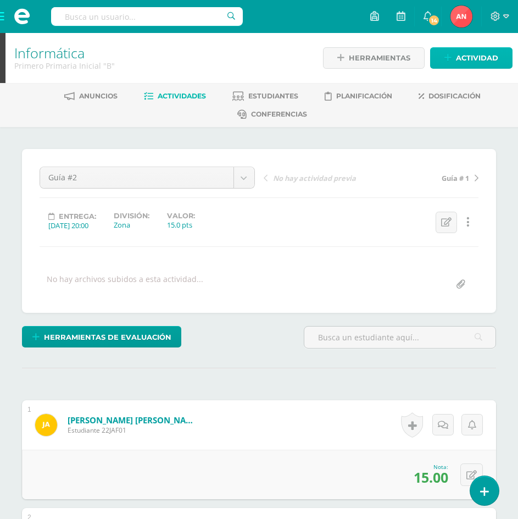
click at [482, 56] on span "Actividad" at bounding box center [477, 58] width 42 height 20
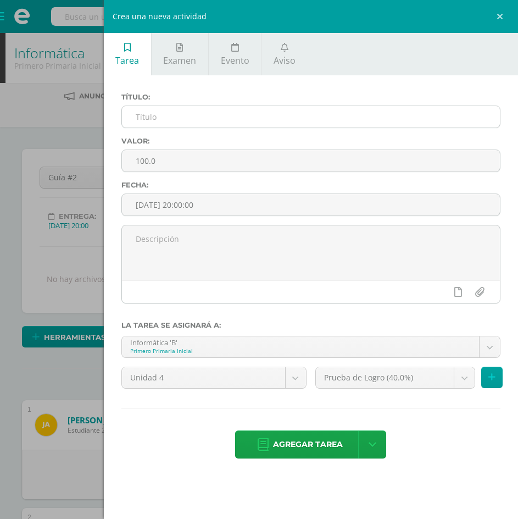
click at [146, 118] on input "text" at bounding box center [311, 116] width 378 height 21
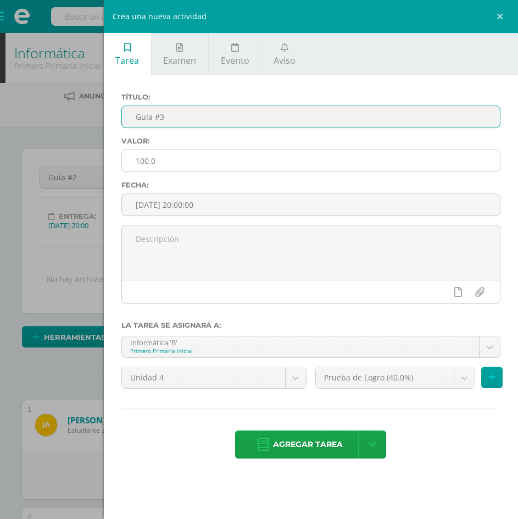
type input "Guía #3"
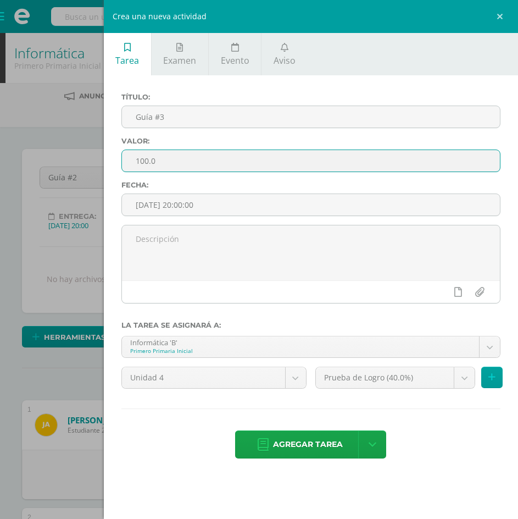
click at [147, 160] on input "100.0" at bounding box center [311, 160] width 378 height 21
type input "15.0"
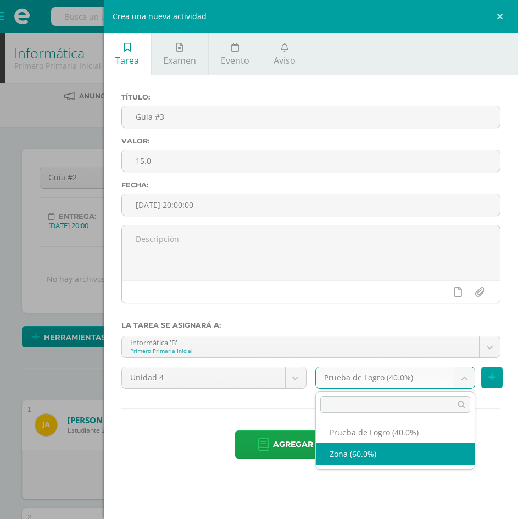
select select "153062"
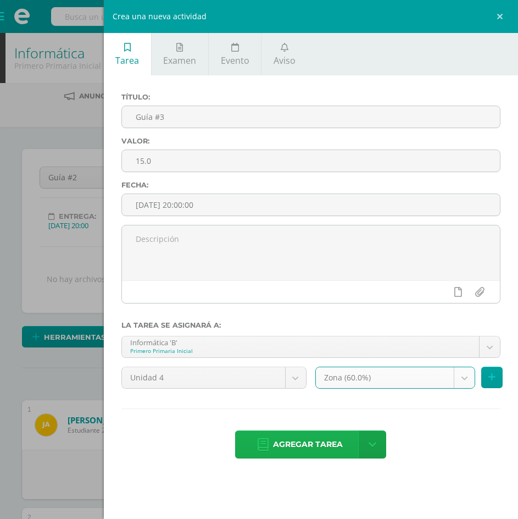
click at [299, 447] on span "Agregar tarea" at bounding box center [308, 444] width 70 height 27
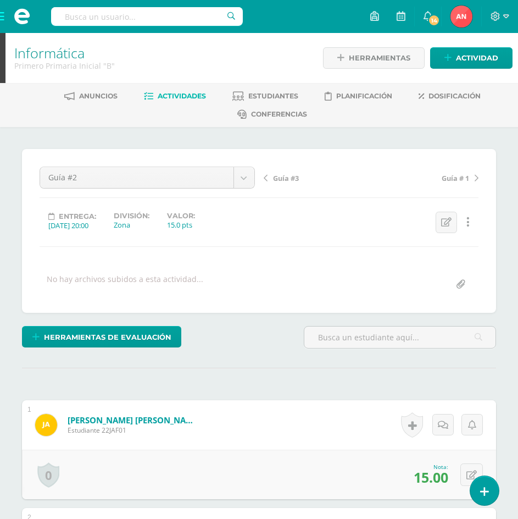
scroll to position [1, 0]
click at [505, 15] on icon at bounding box center [506, 17] width 6 height 10
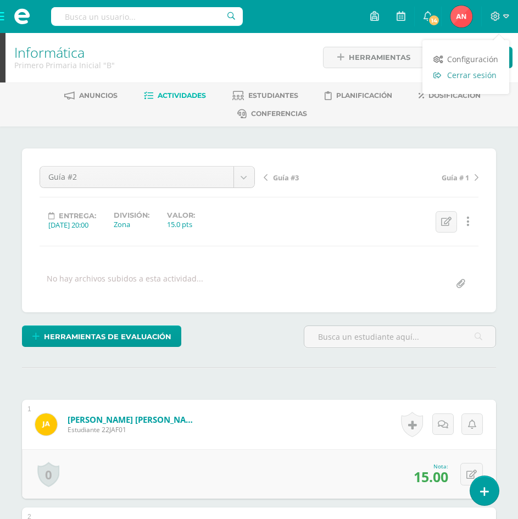
click at [473, 76] on span "Cerrar sesión" at bounding box center [471, 75] width 49 height 10
